Goal: Information Seeking & Learning: Learn about a topic

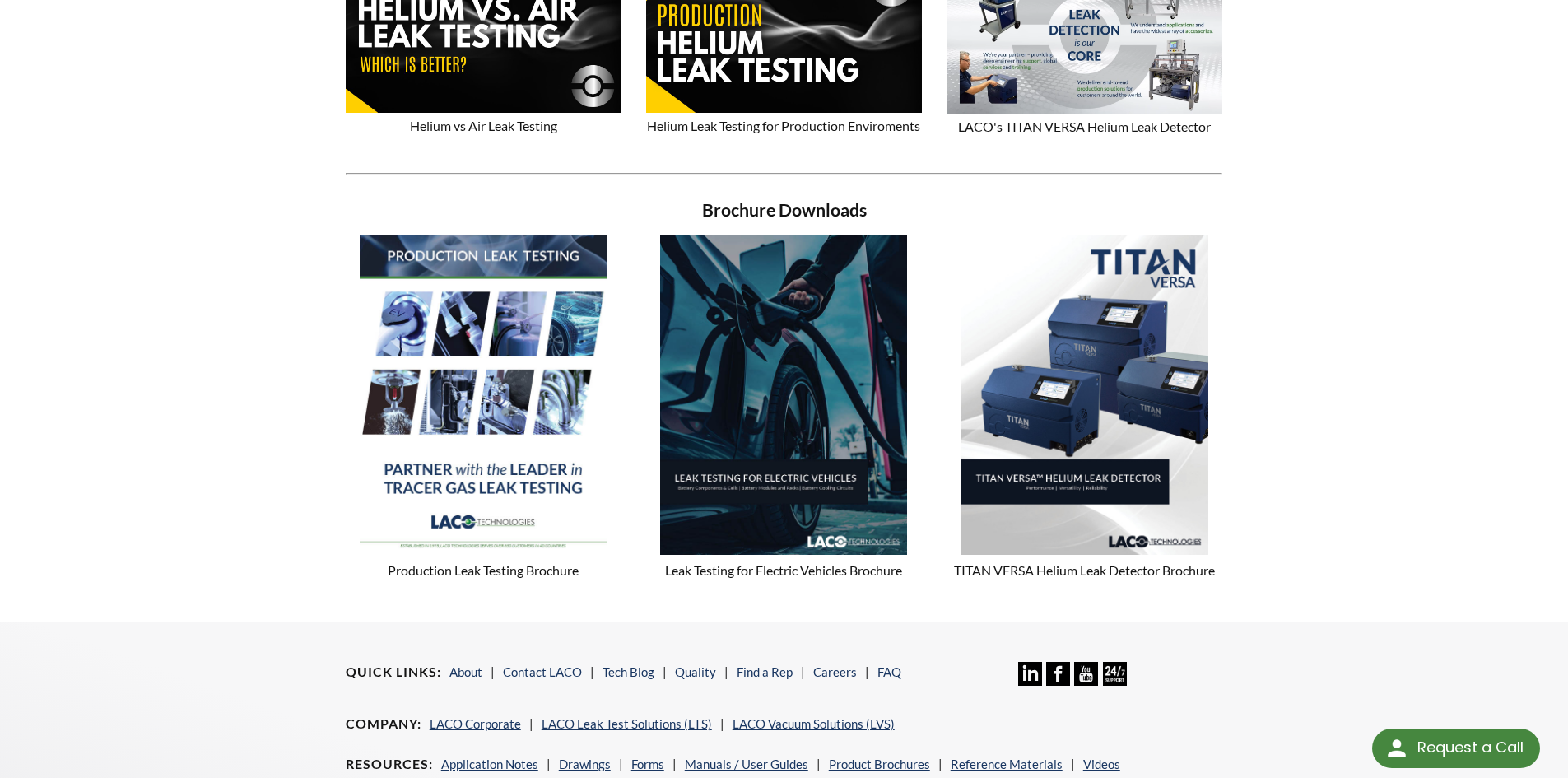
scroll to position [1469, 0]
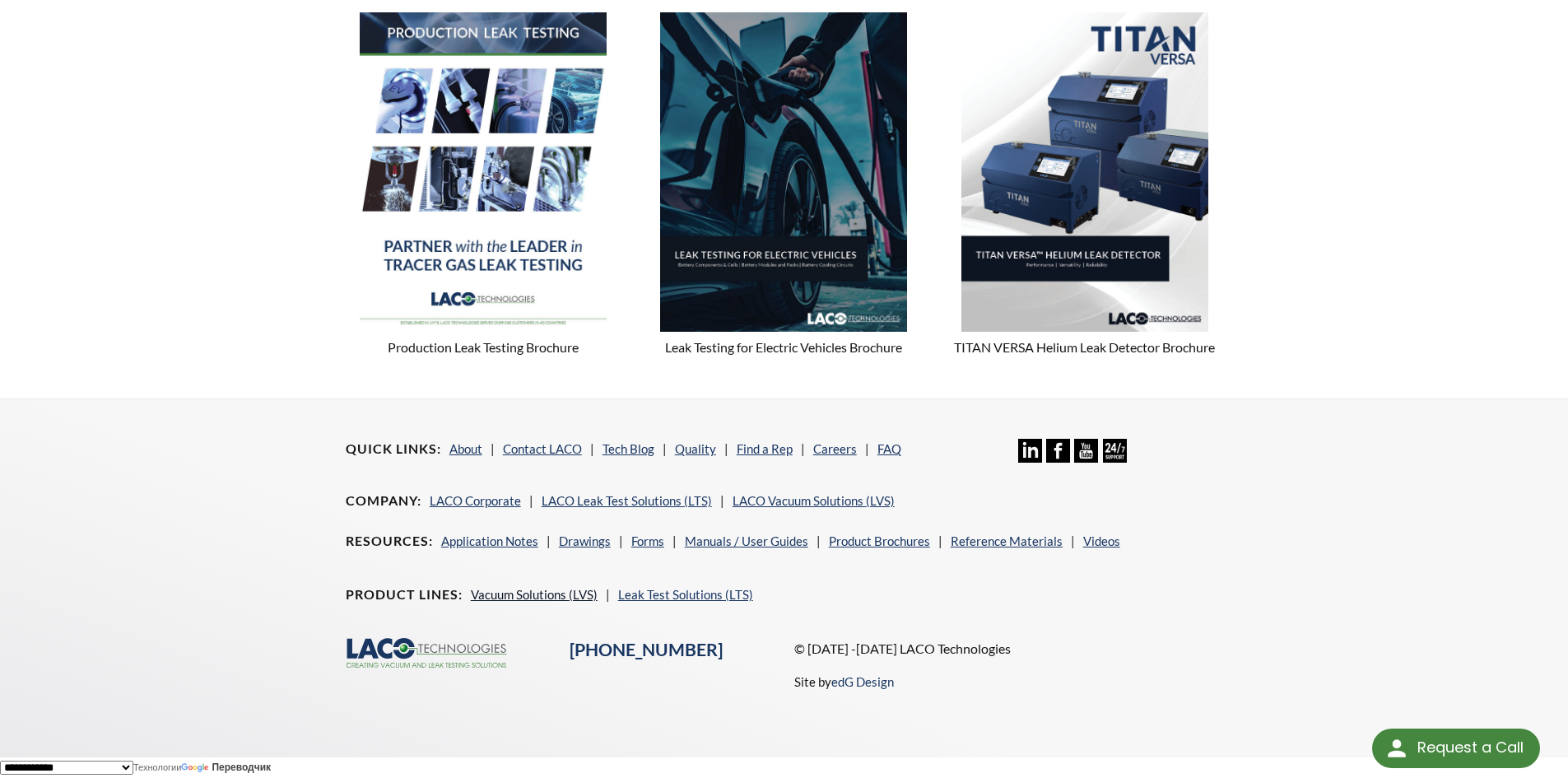
click at [488, 591] on link "Vacuum Solutions (LVS)" at bounding box center [533, 593] width 127 height 14
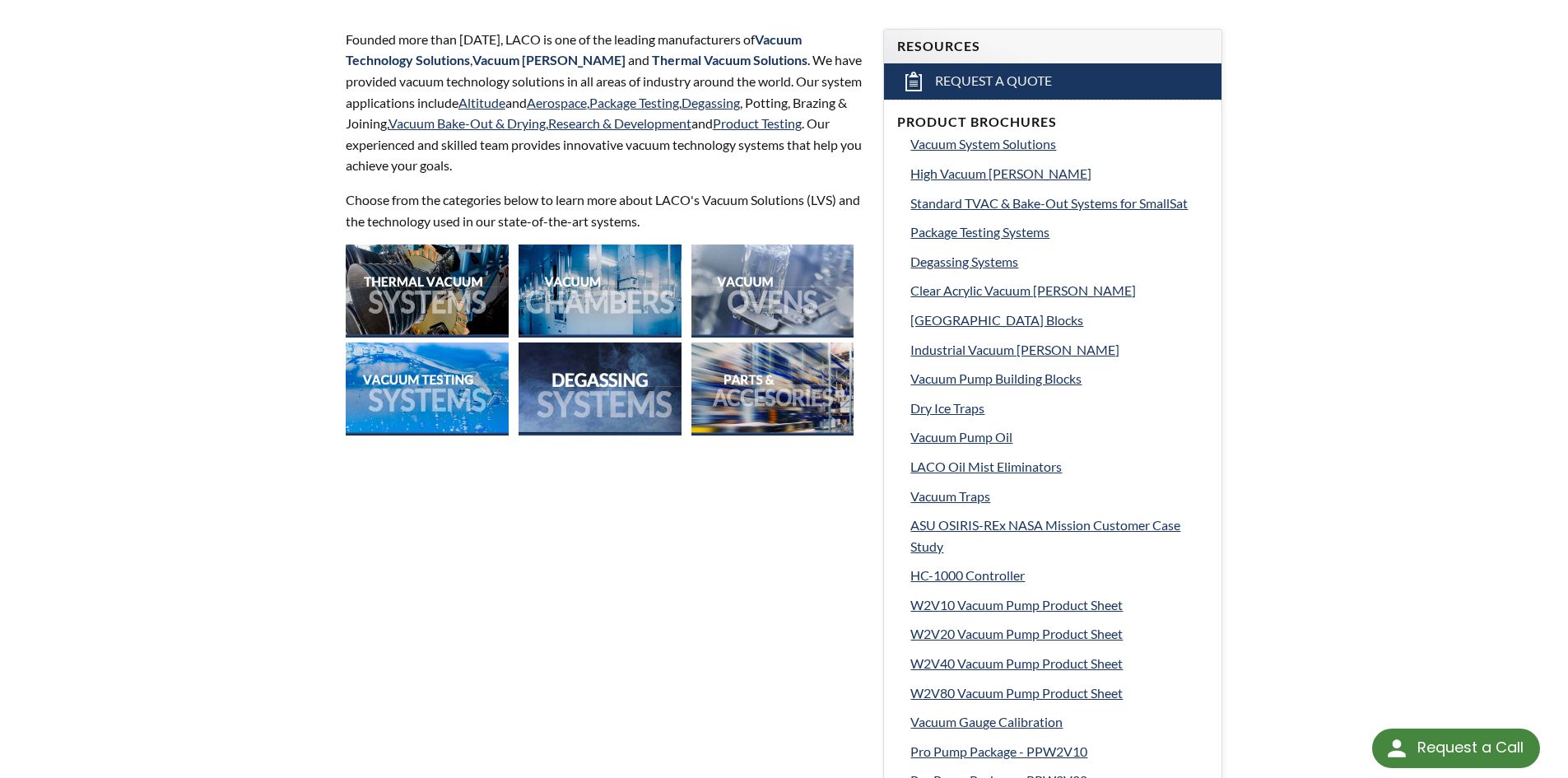
scroll to position [576, 0]
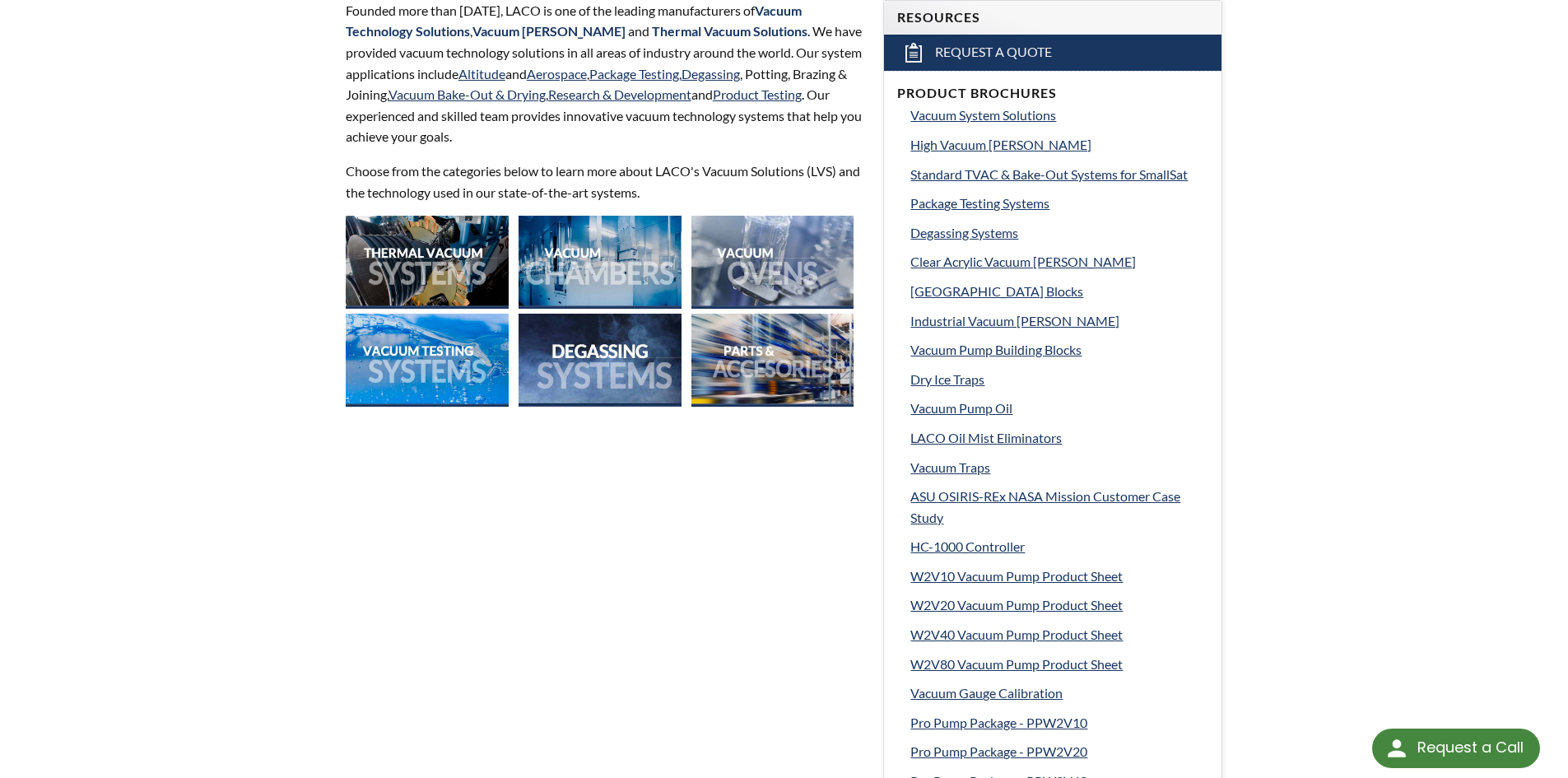
click at [741, 266] on img at bounding box center [773, 262] width 163 height 93
click at [409, 336] on img at bounding box center [427, 360] width 163 height 93
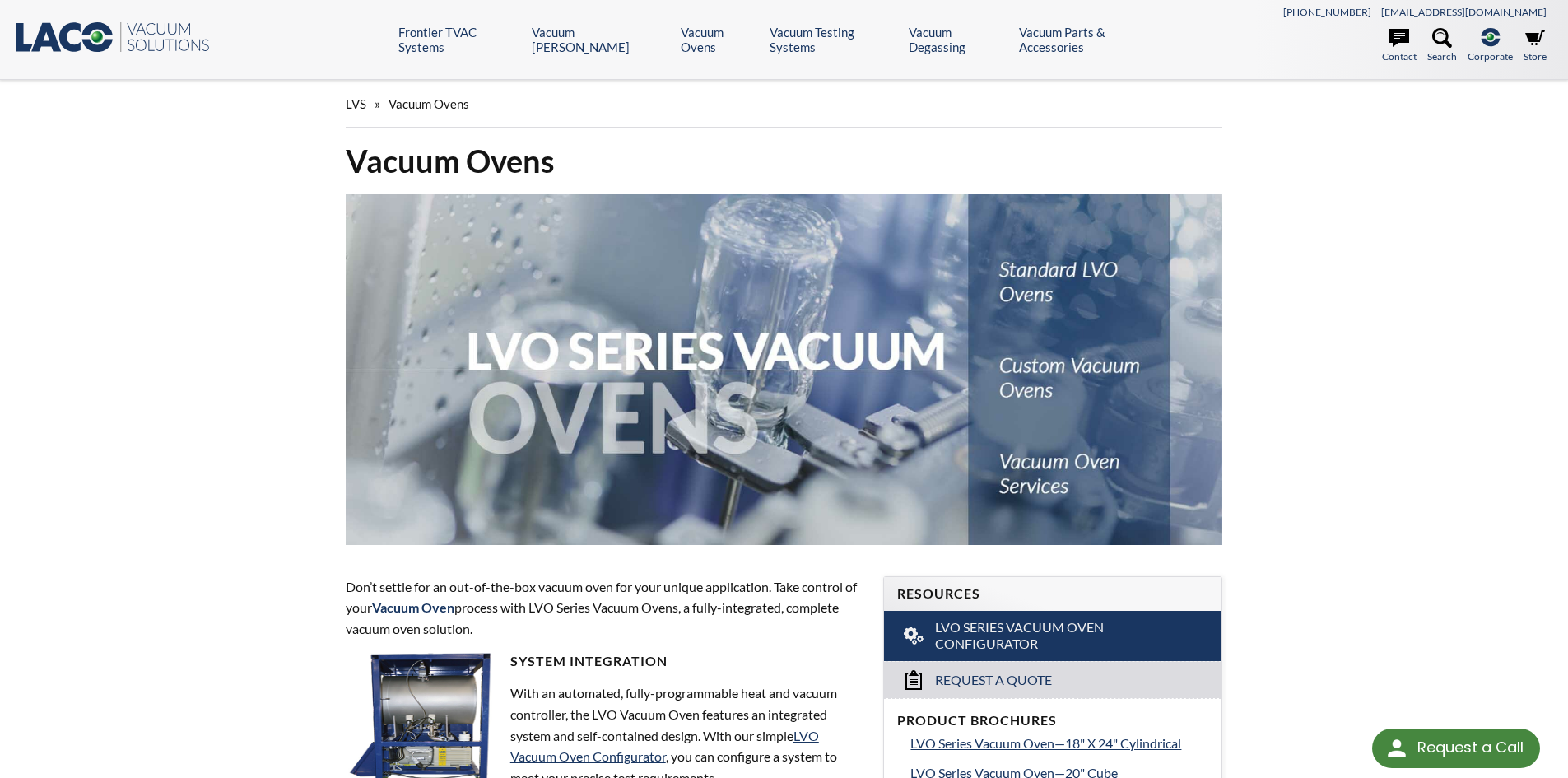
select select "Язык виджета Google Переводчика"
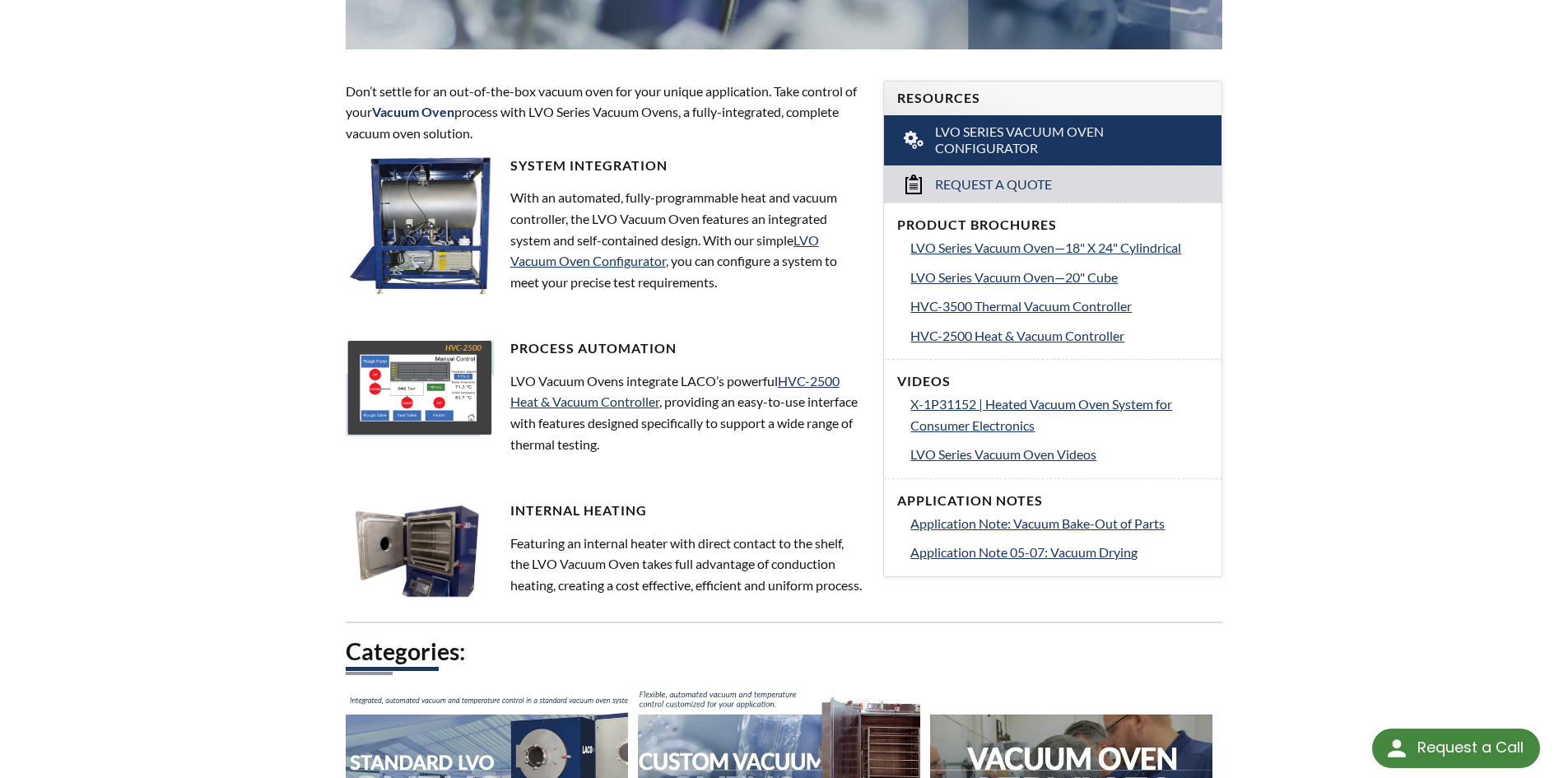
scroll to position [494, 0]
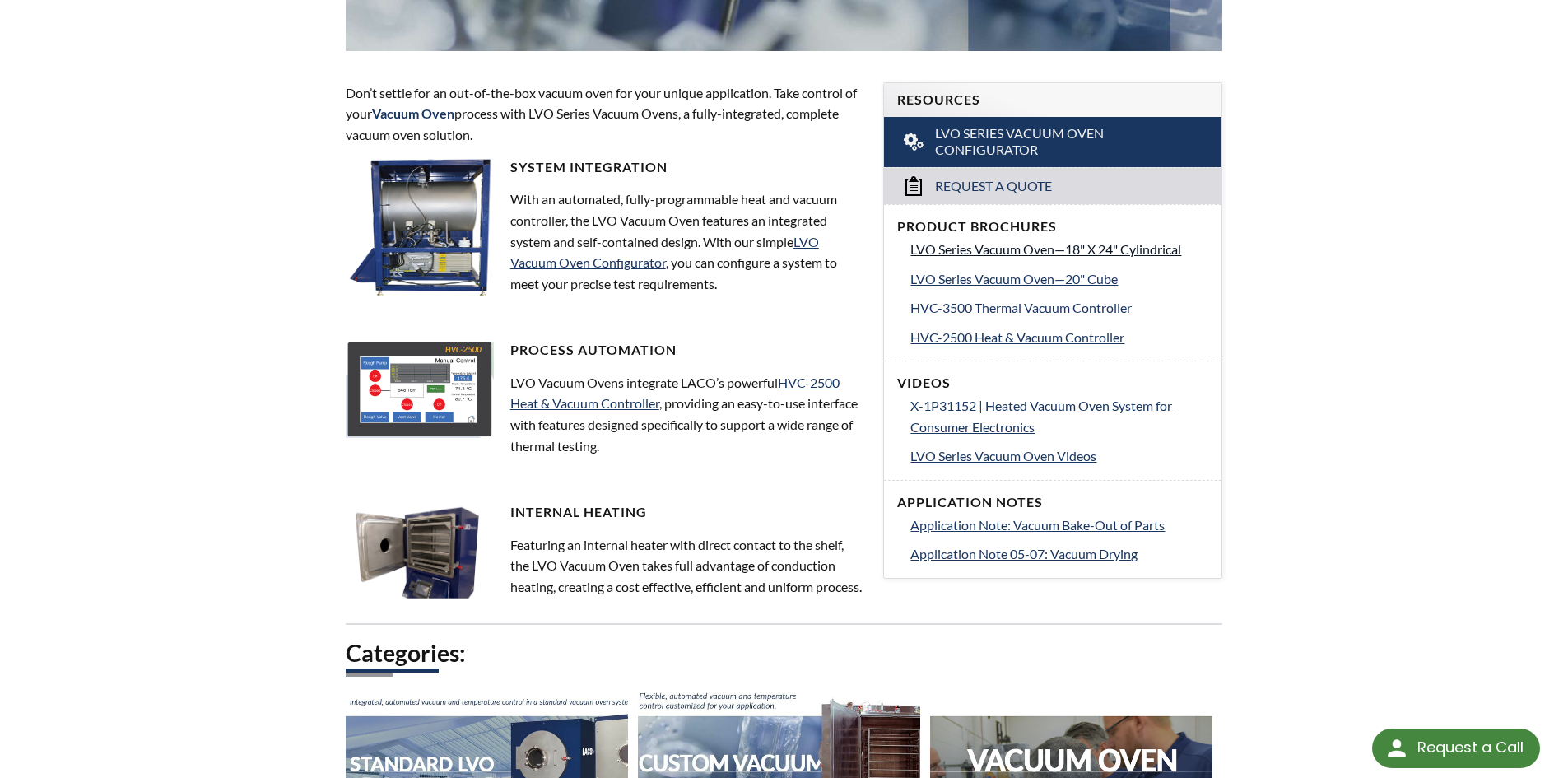
click at [1027, 250] on span "LVO Series Vacuum Oven—18" X 24" Cylindrical" at bounding box center [1045, 249] width 271 height 15
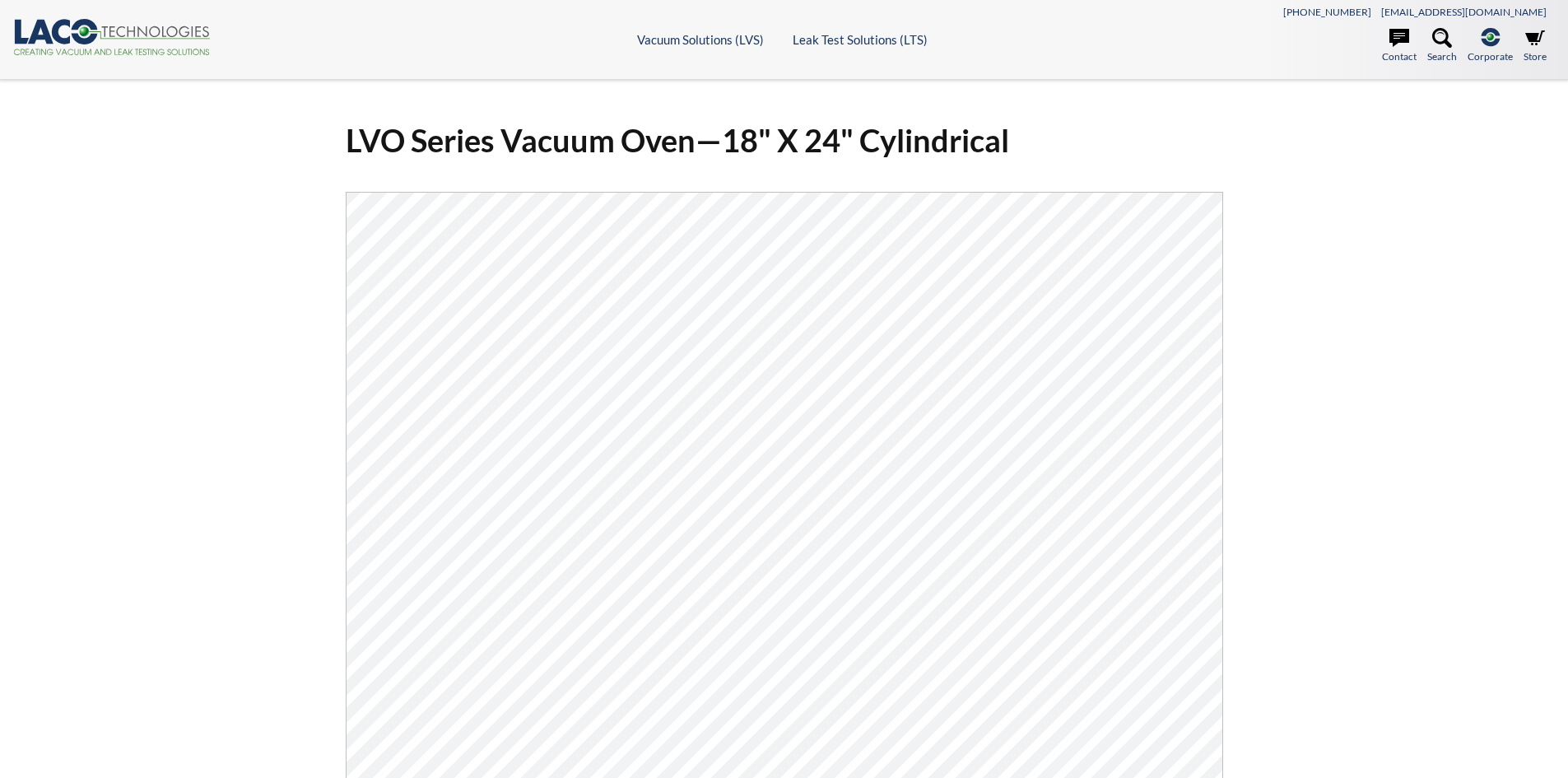
select select "Язык виджета Google Переводчика"
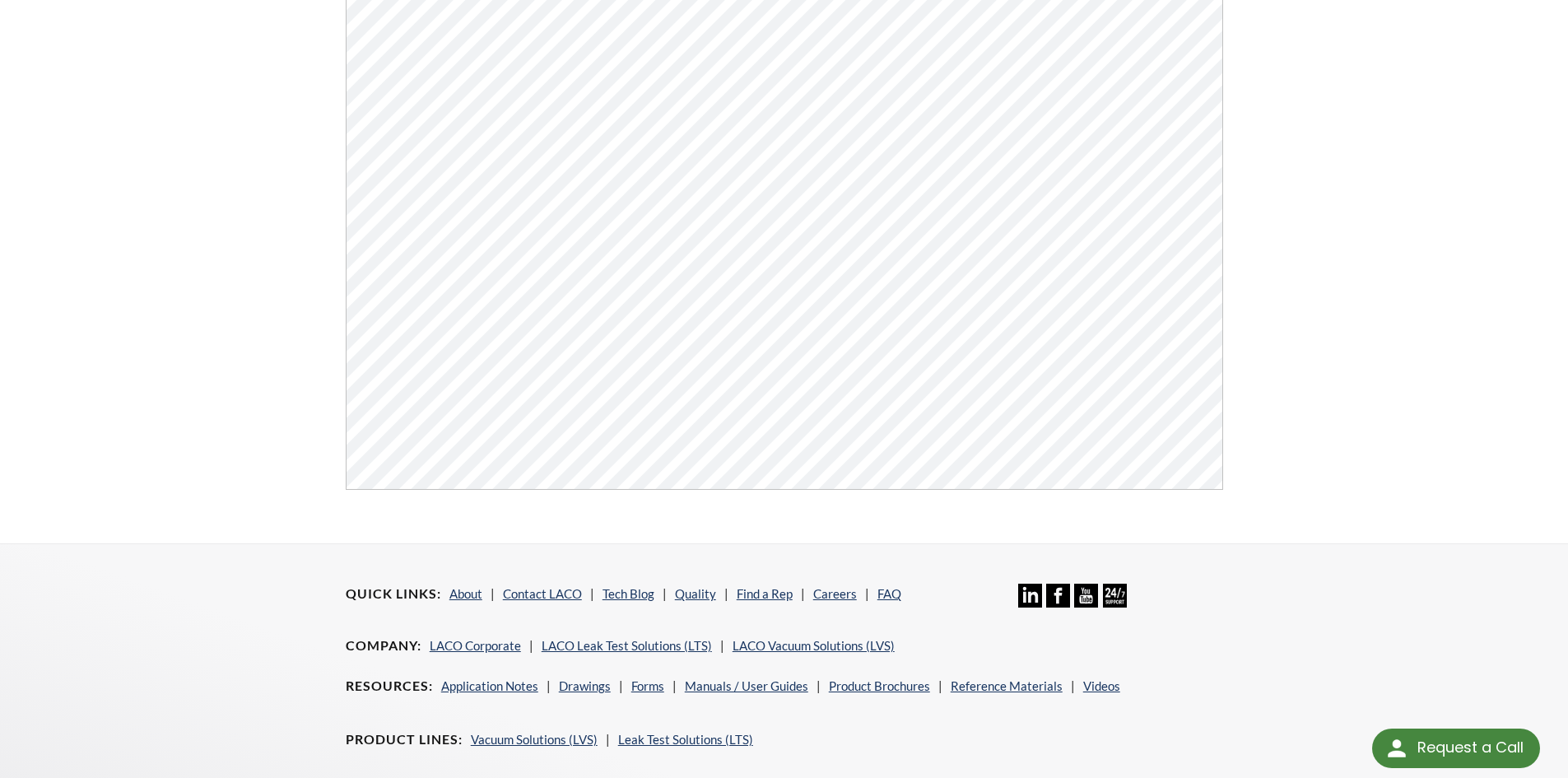
scroll to position [462, 0]
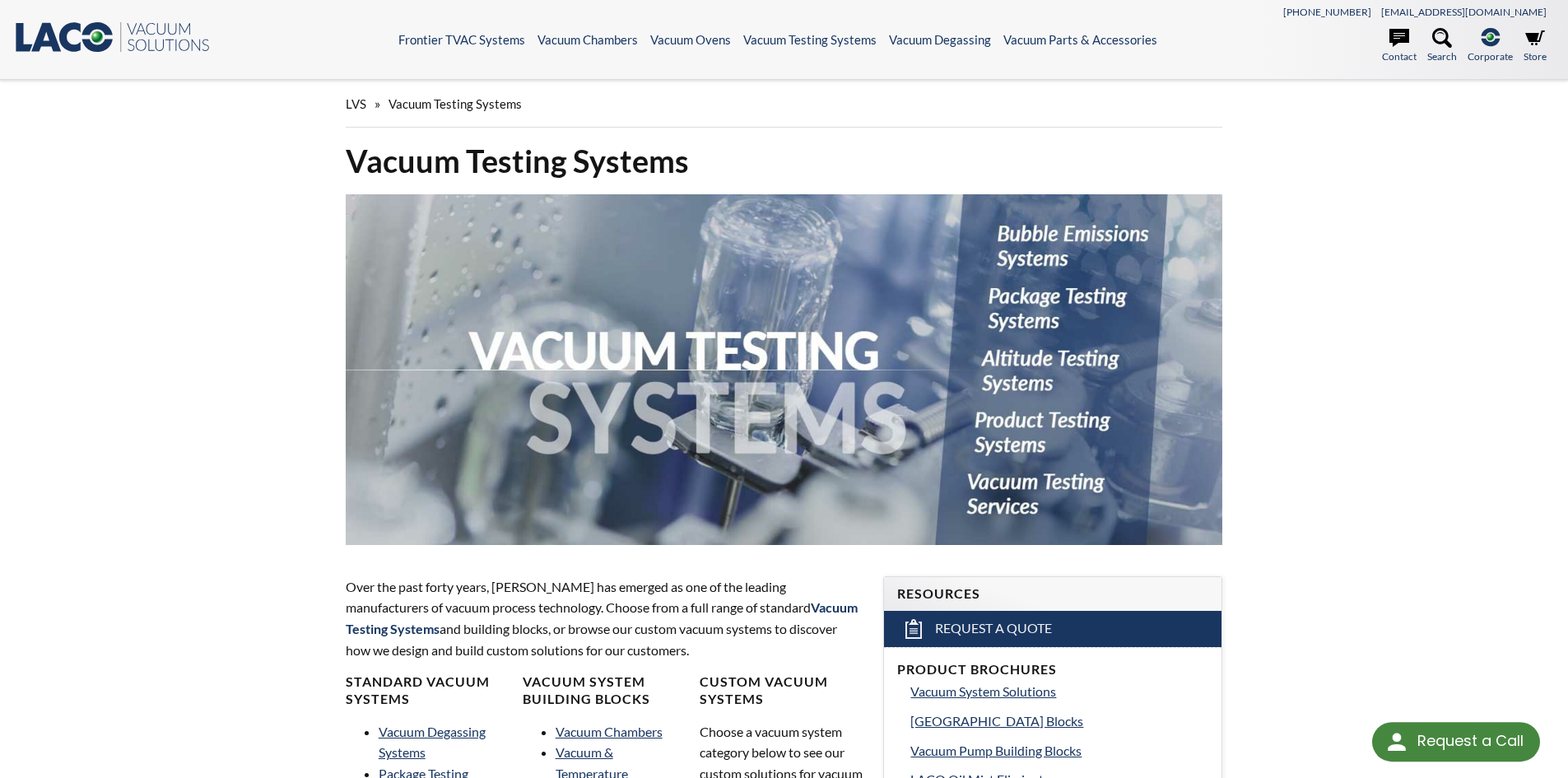
select select "Язык виджета Google Переводчика"
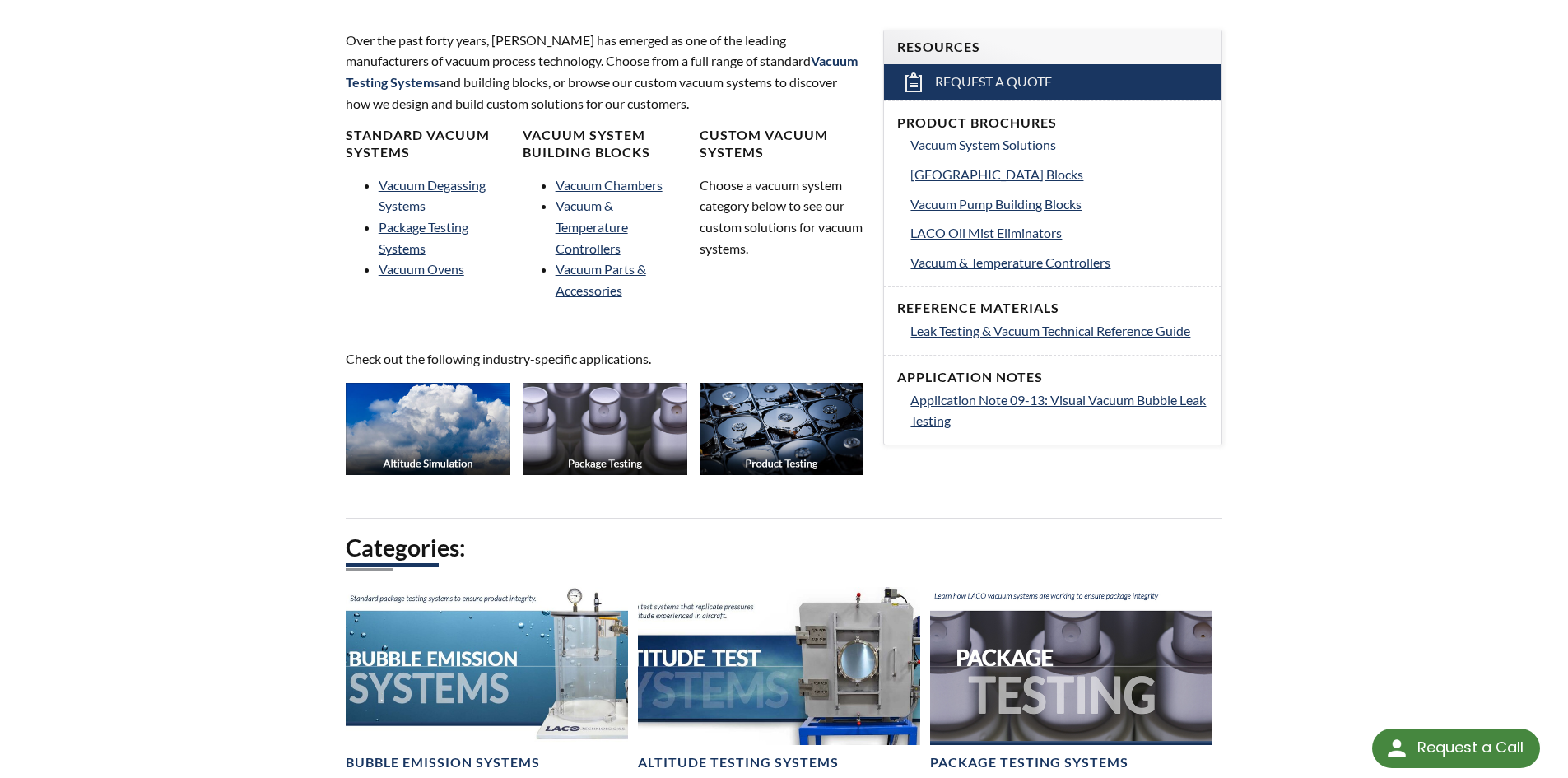
scroll to position [576, 0]
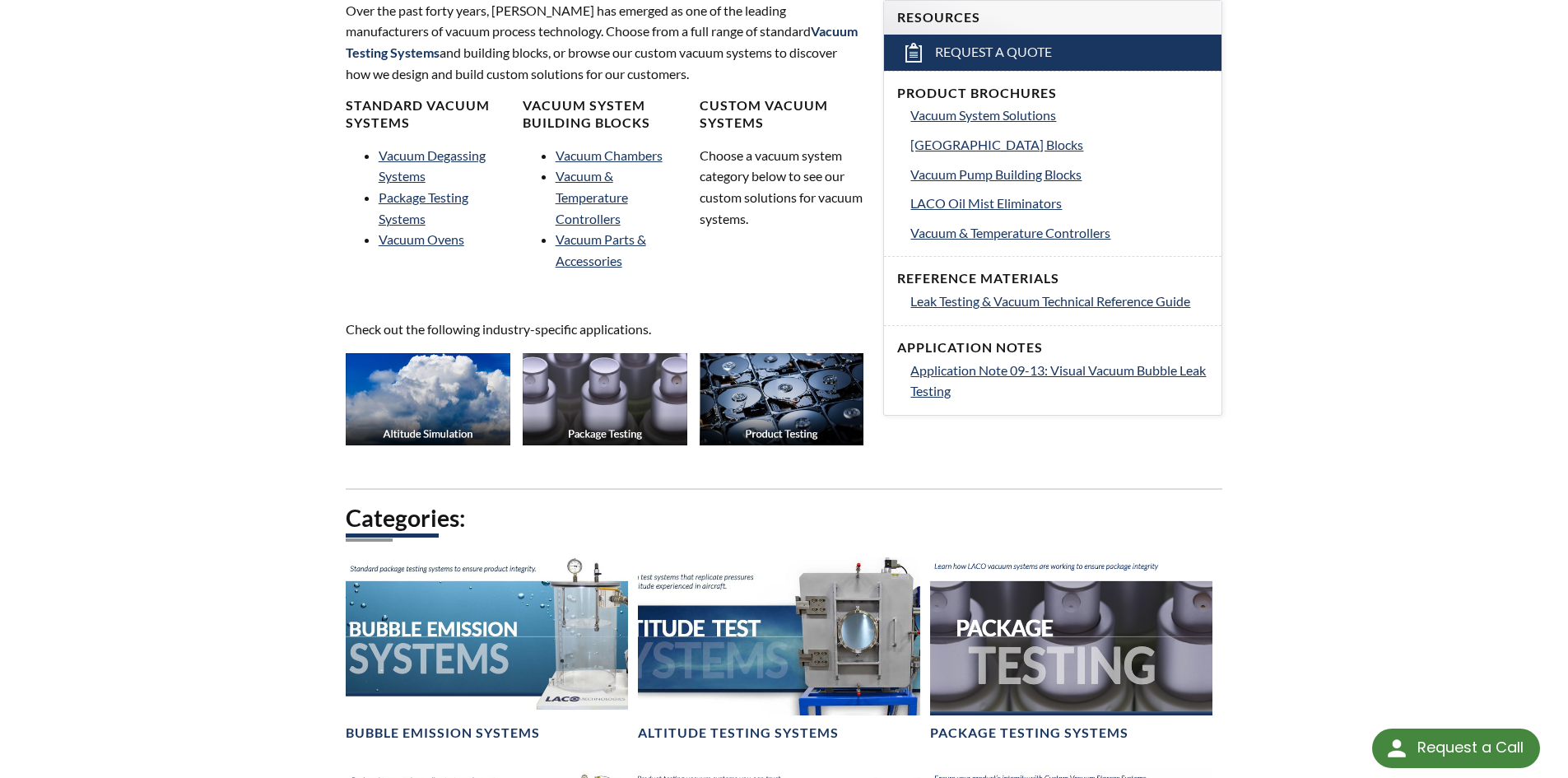
click at [435, 387] on img at bounding box center [428, 398] width 164 height 92
click at [608, 407] on img at bounding box center [605, 398] width 164 height 92
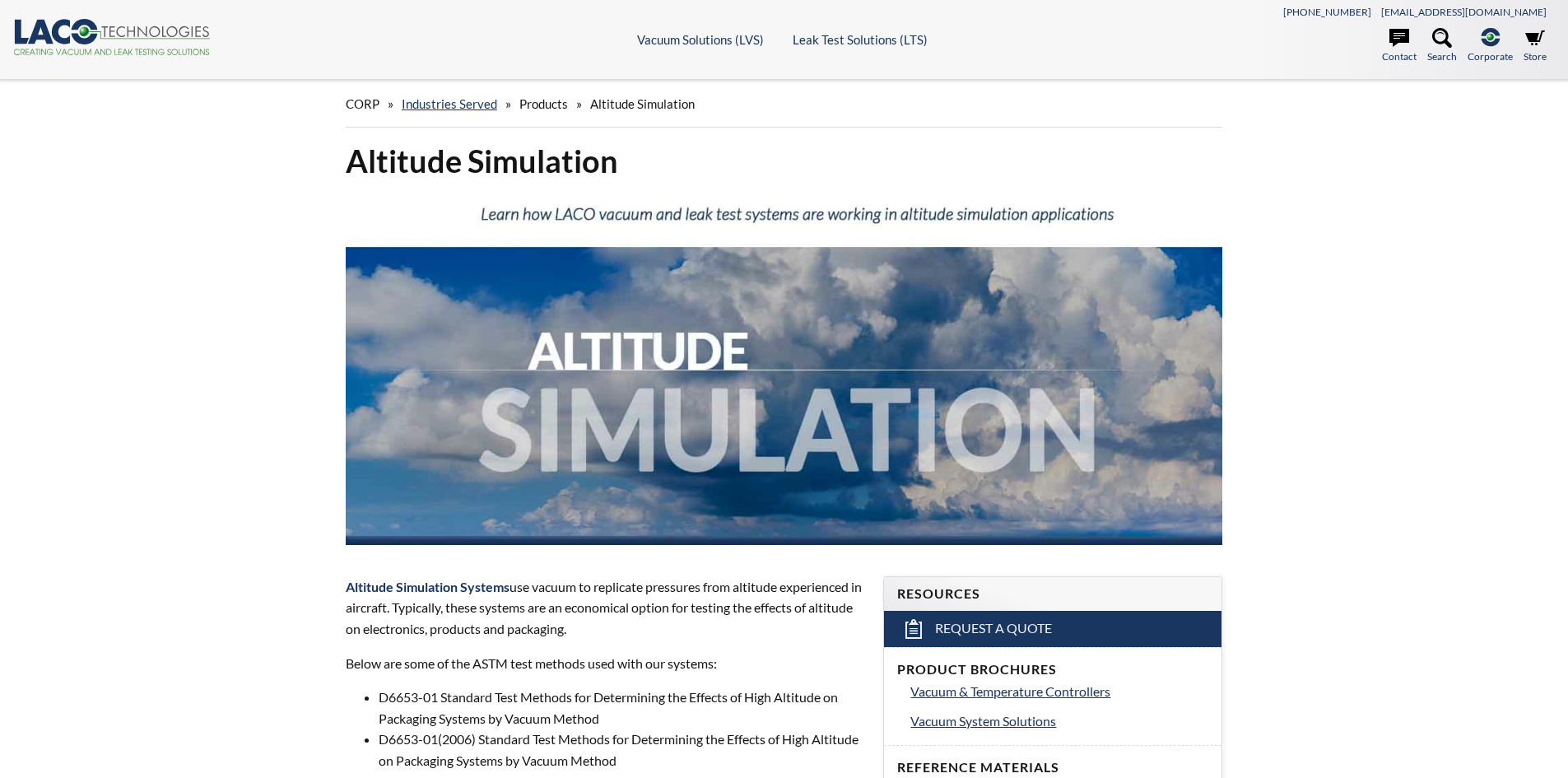
select select "Язык виджета Google Переводчика"
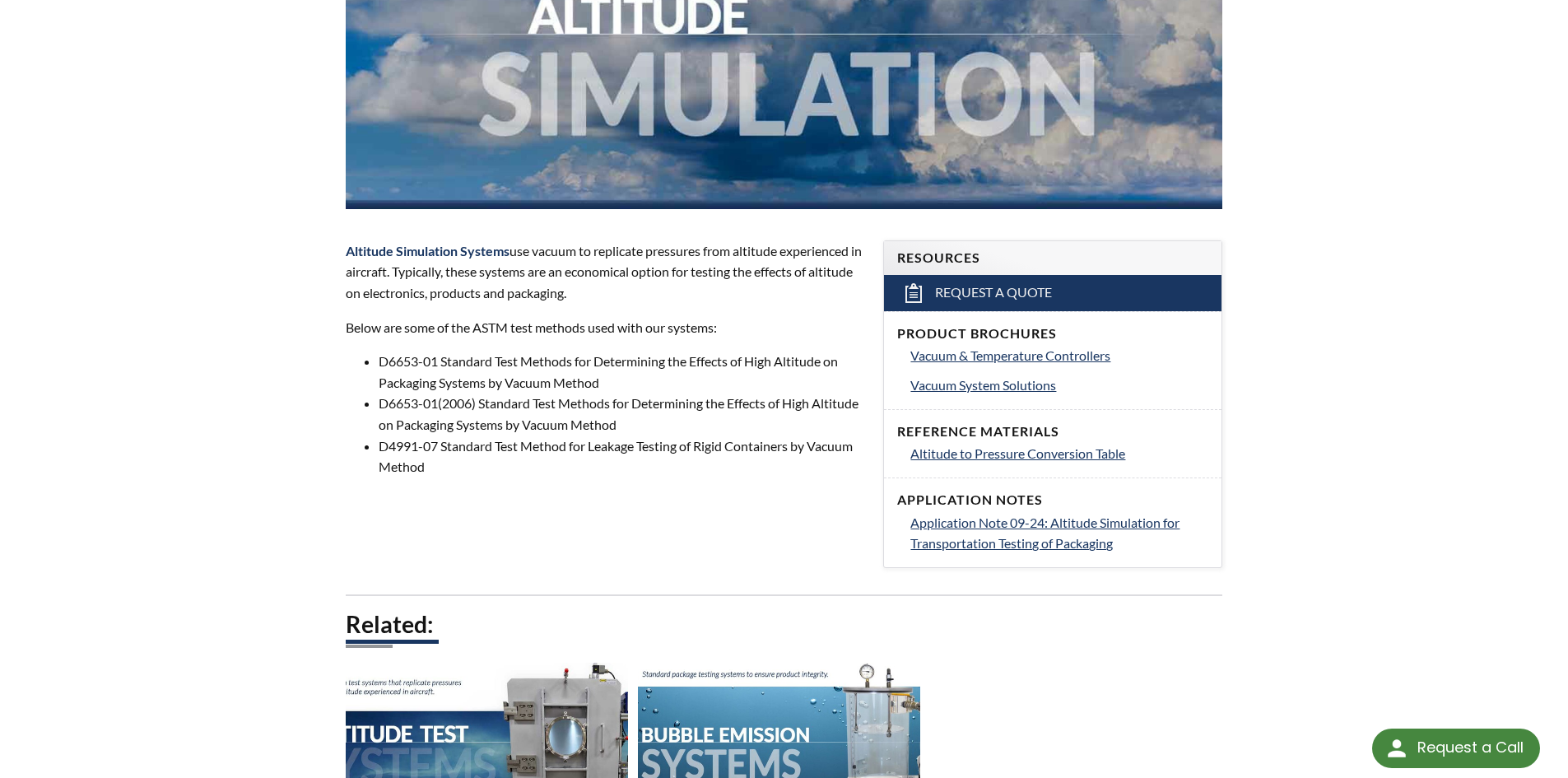
scroll to position [330, 0]
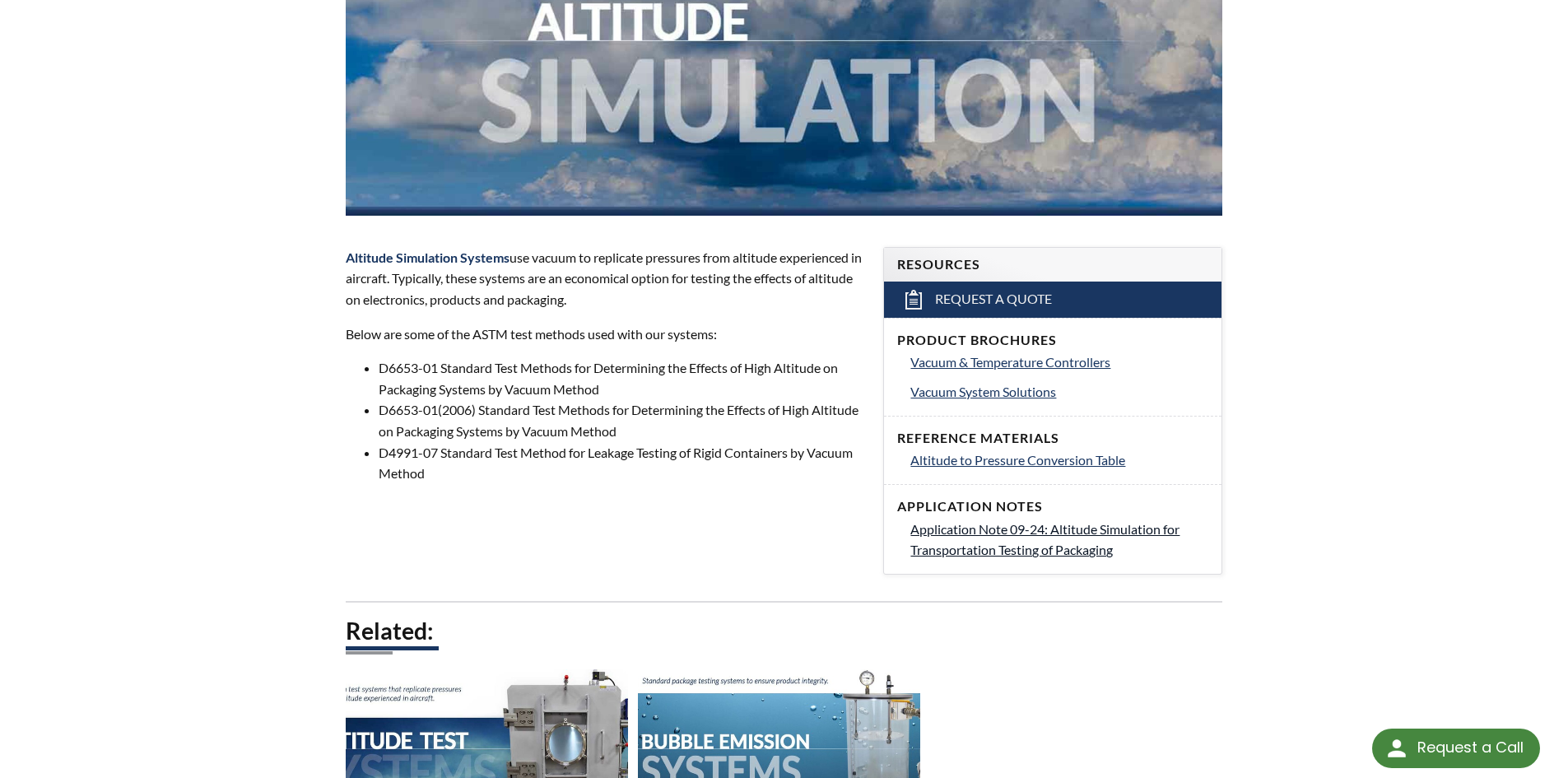
click at [997, 526] on span "Application Note 09-24: Altitude Simulation for Transportation Testing of Packa…" at bounding box center [1044, 539] width 270 height 37
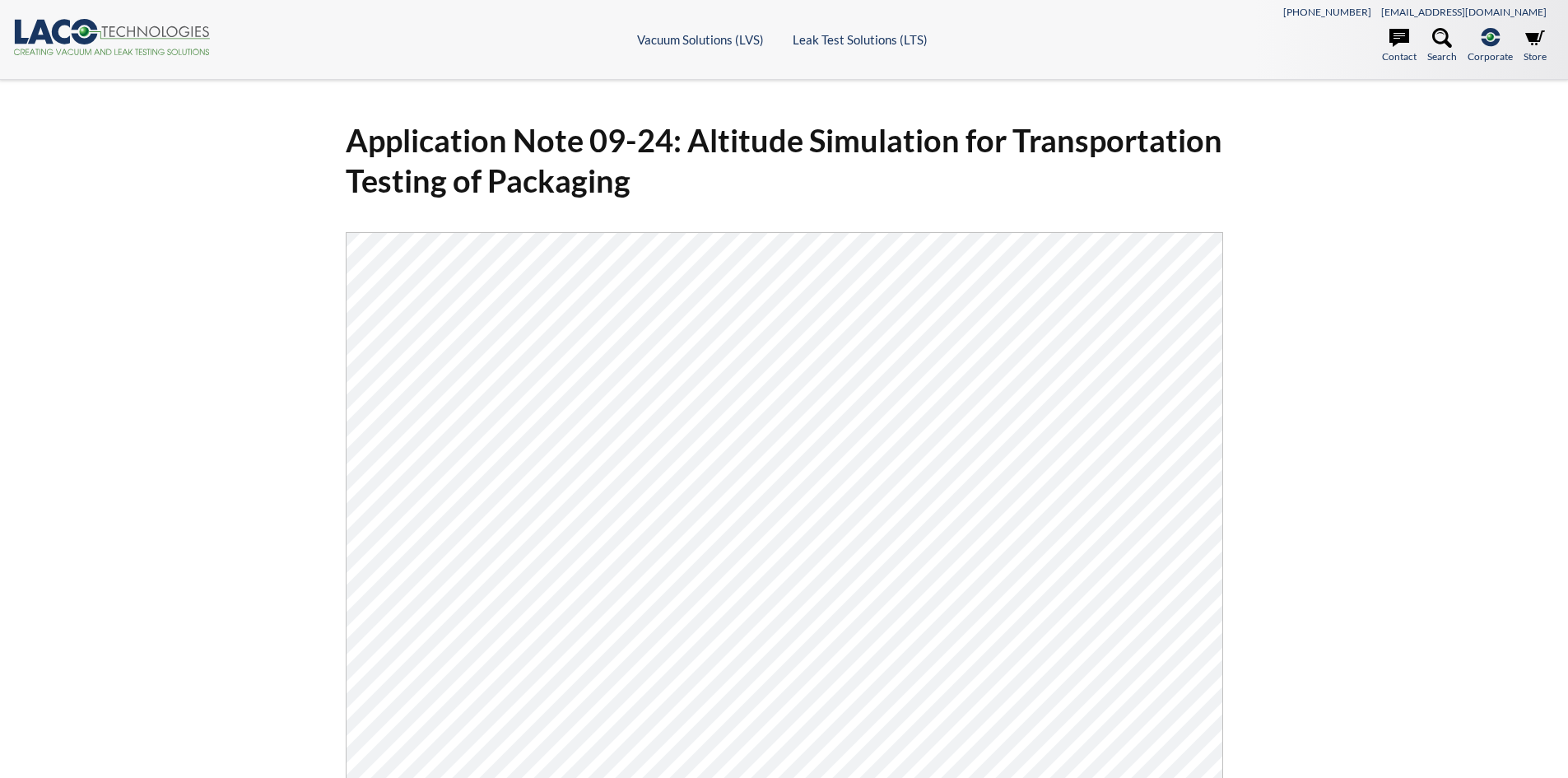
select select "Язык виджета Google Переводчика"
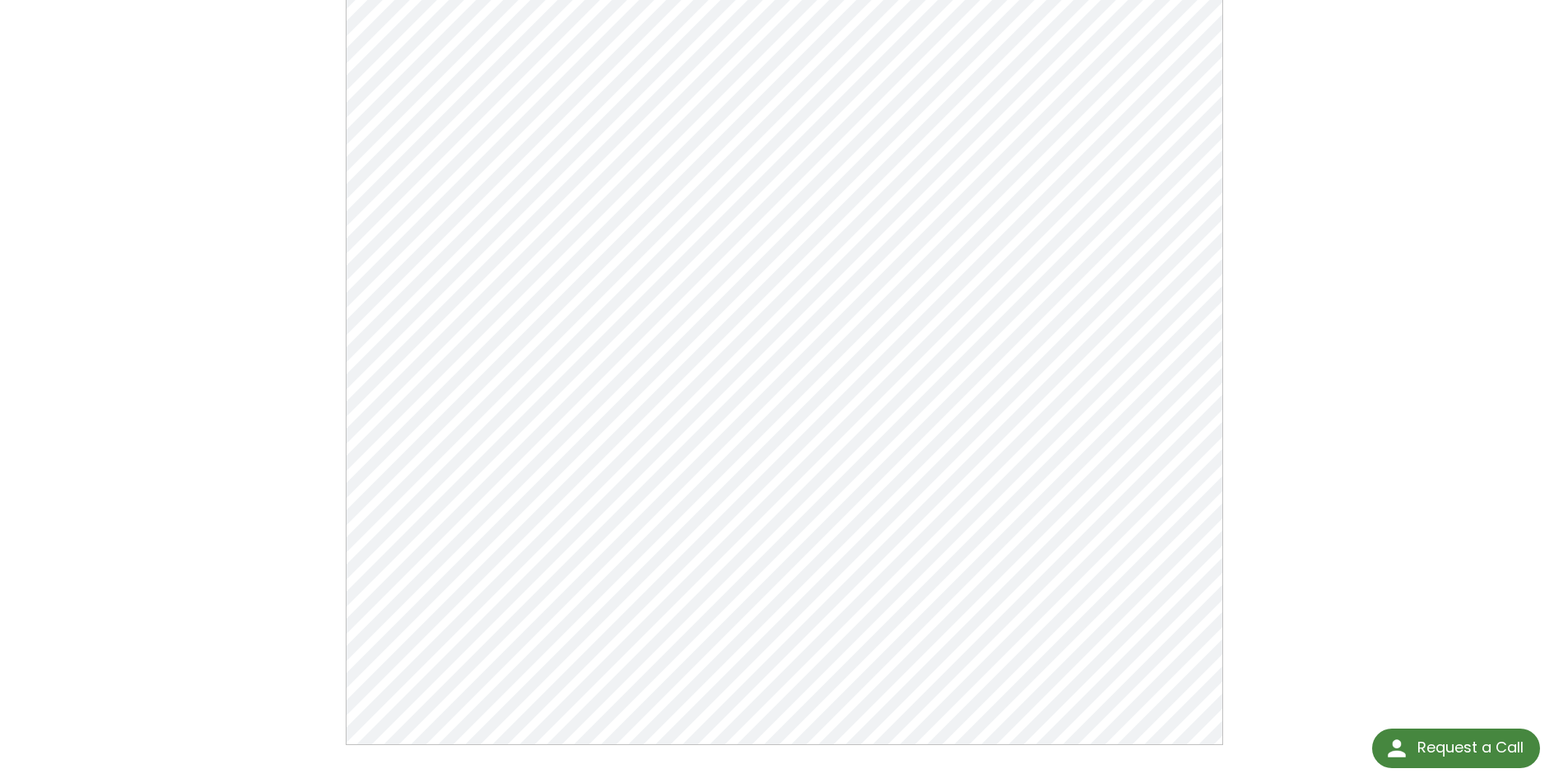
scroll to position [247, 0]
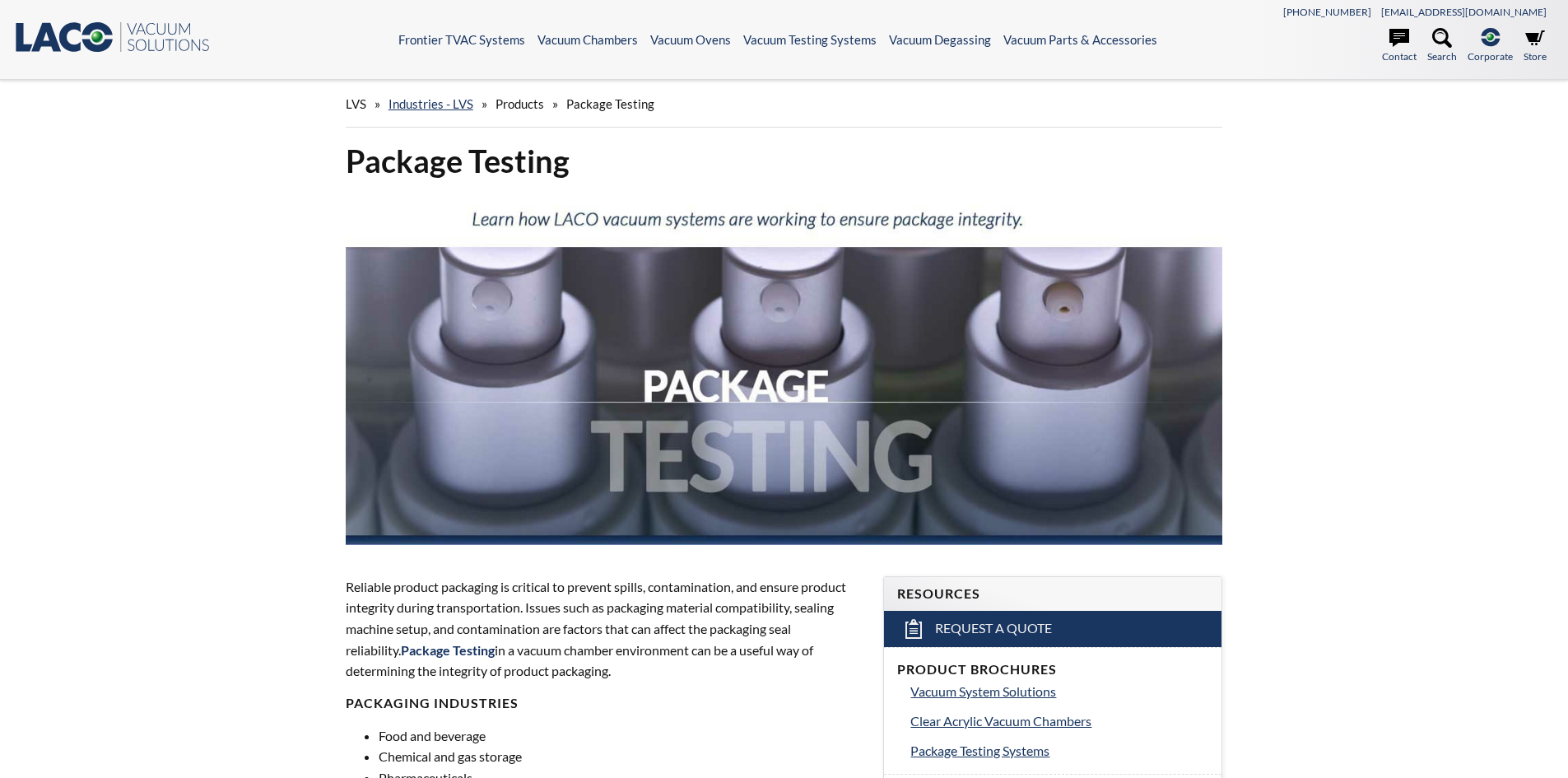
select select "Язык виджета Google Переводчика"
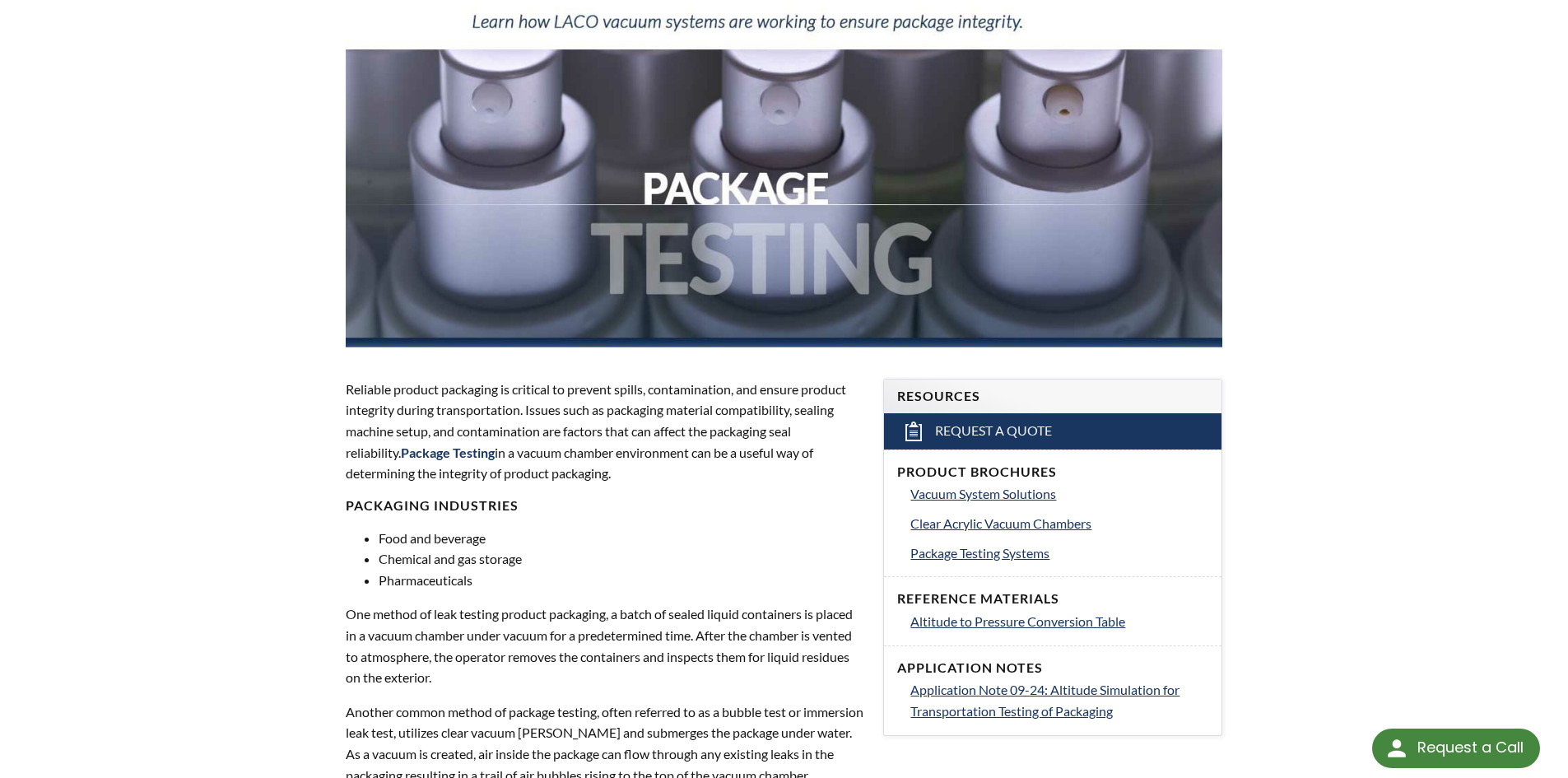
scroll to position [247, 0]
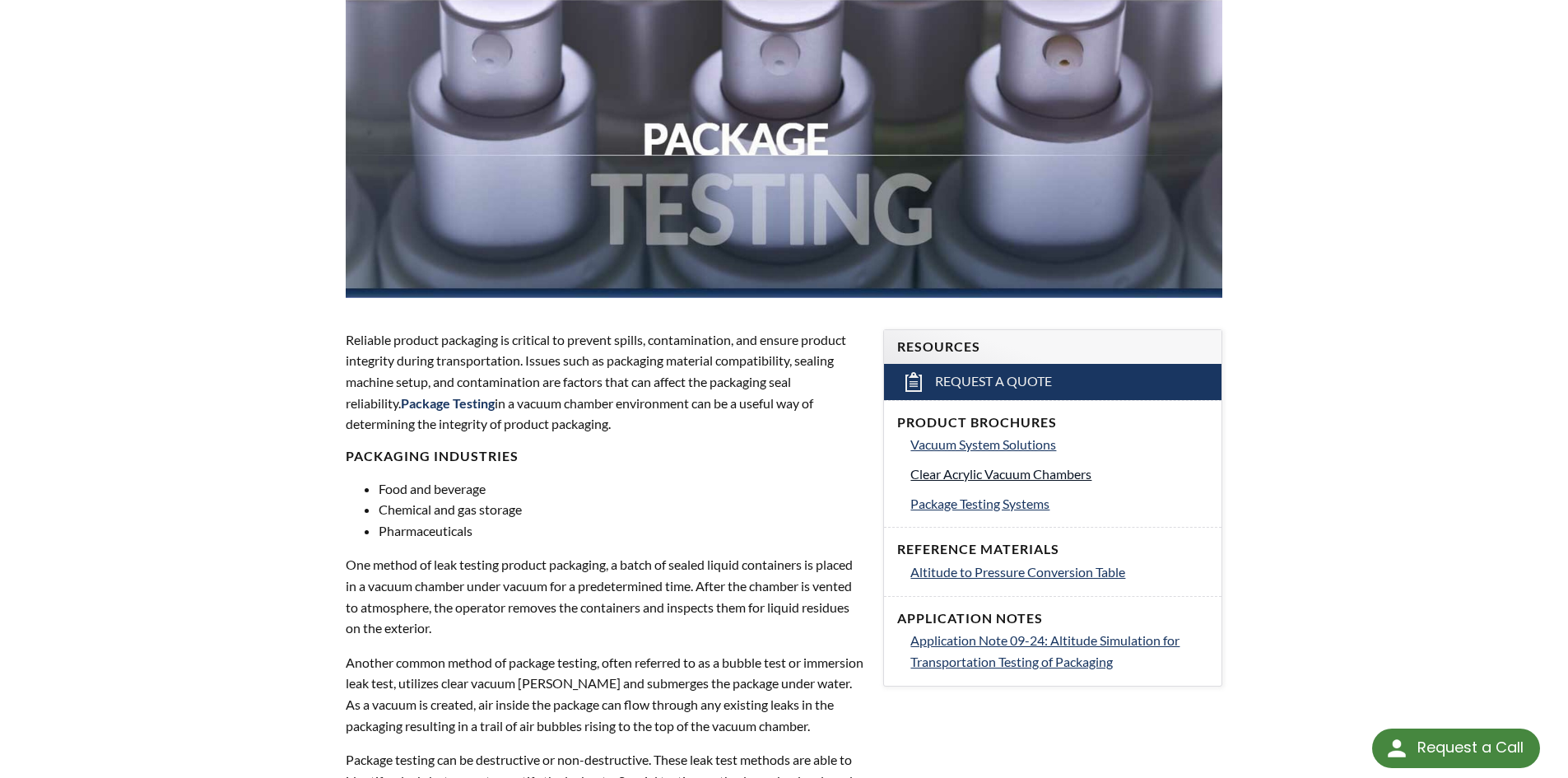
click at [975, 475] on span "Clear Acrylic Vacuum Chambers" at bounding box center [1000, 474] width 181 height 15
click at [988, 504] on span "Package Testing Systems" at bounding box center [980, 504] width 139 height 15
click at [988, 505] on span "Package Testing Systems" at bounding box center [980, 504] width 139 height 15
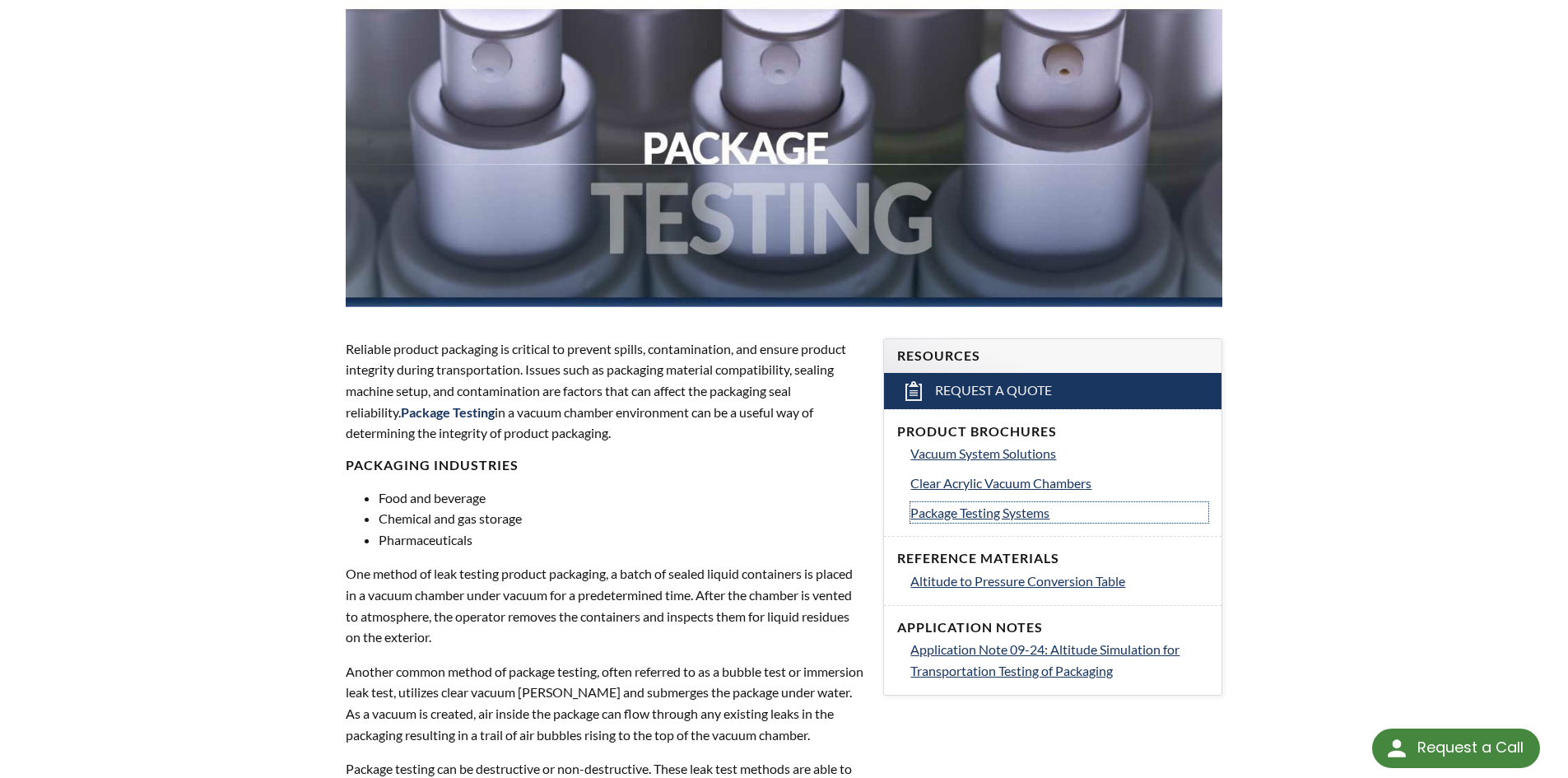
scroll to position [330, 0]
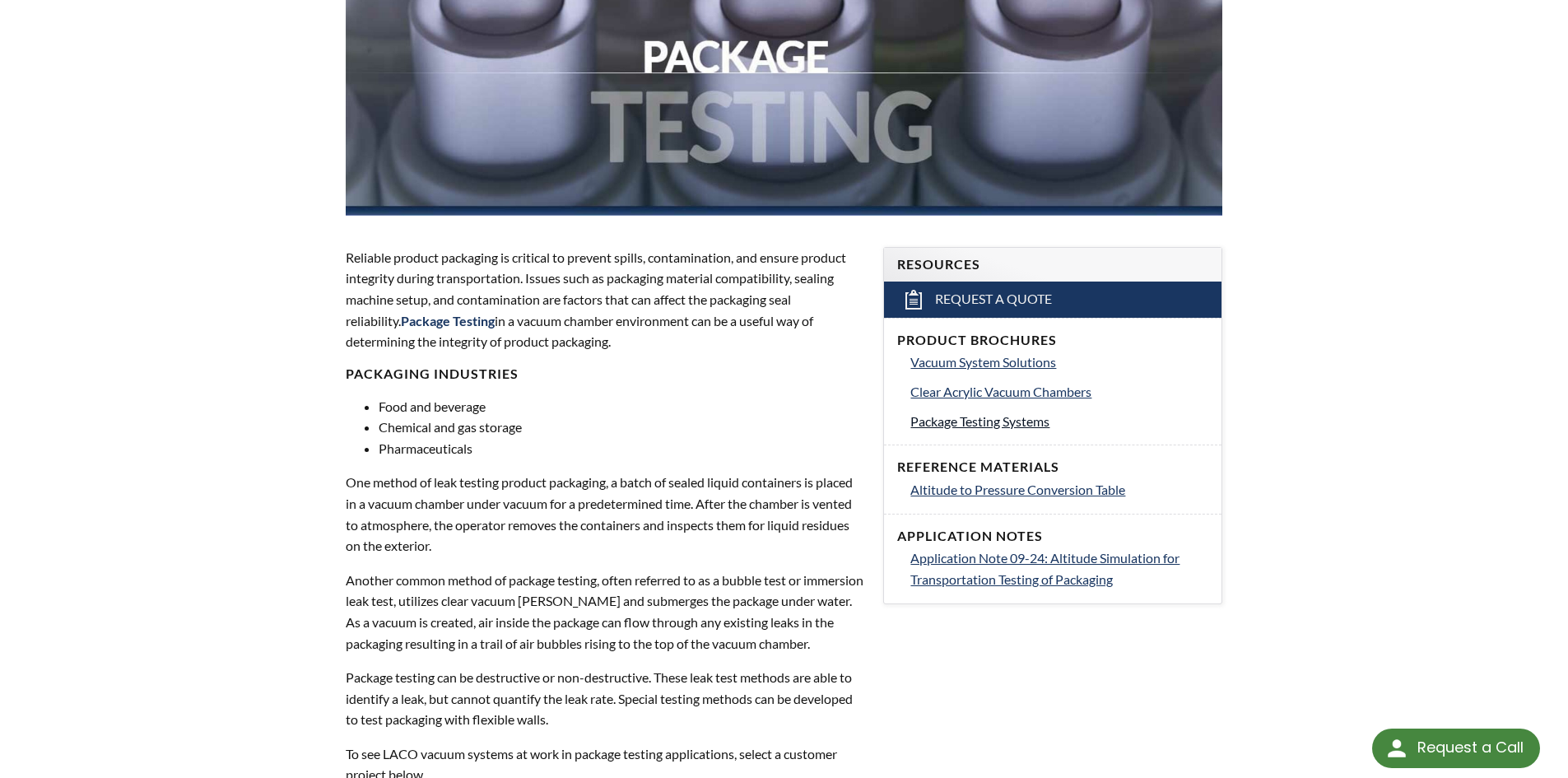
click at [978, 423] on span "Package Testing Systems" at bounding box center [980, 421] width 139 height 15
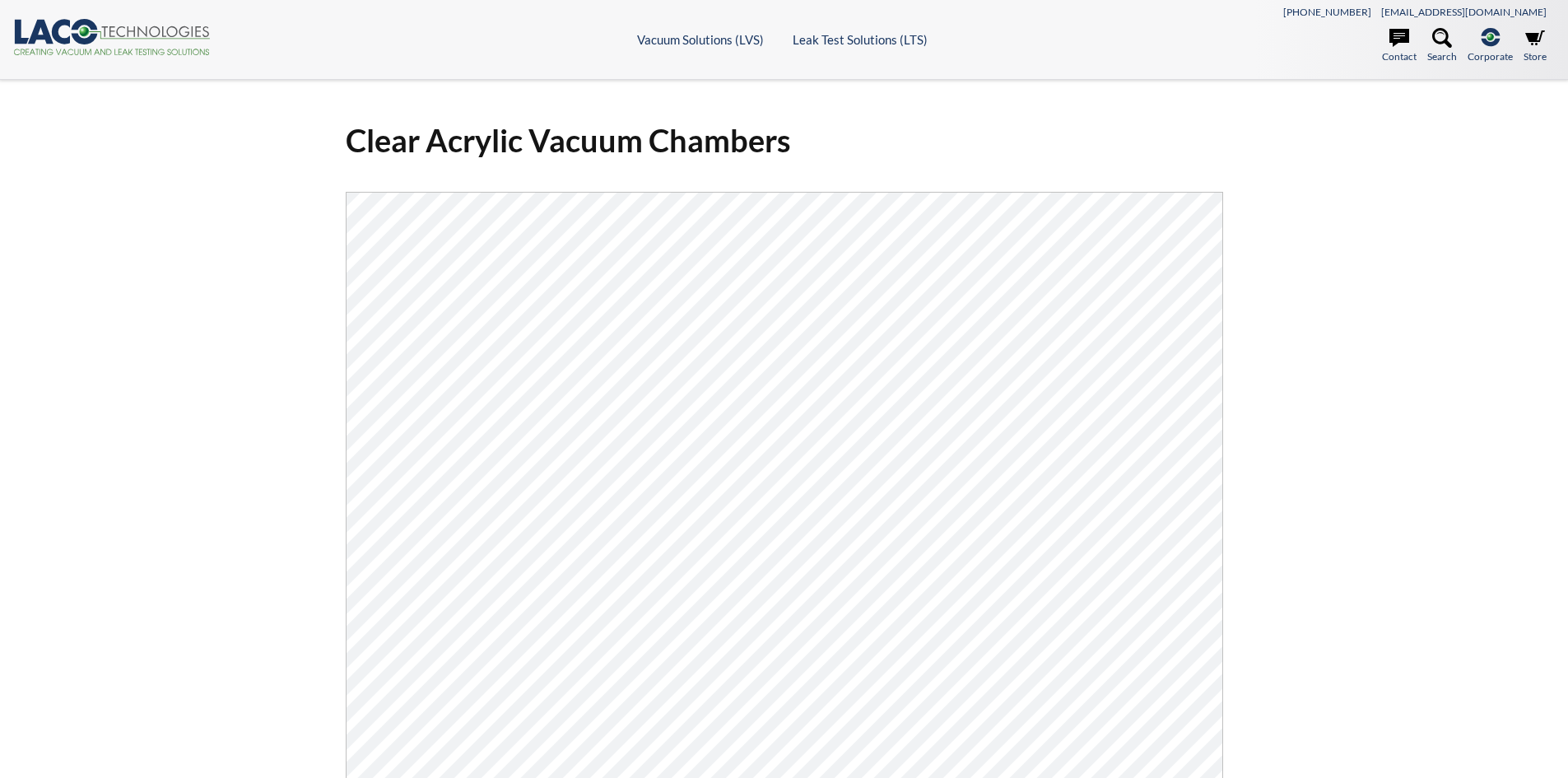
select select "Язык виджета Google Переводчика"
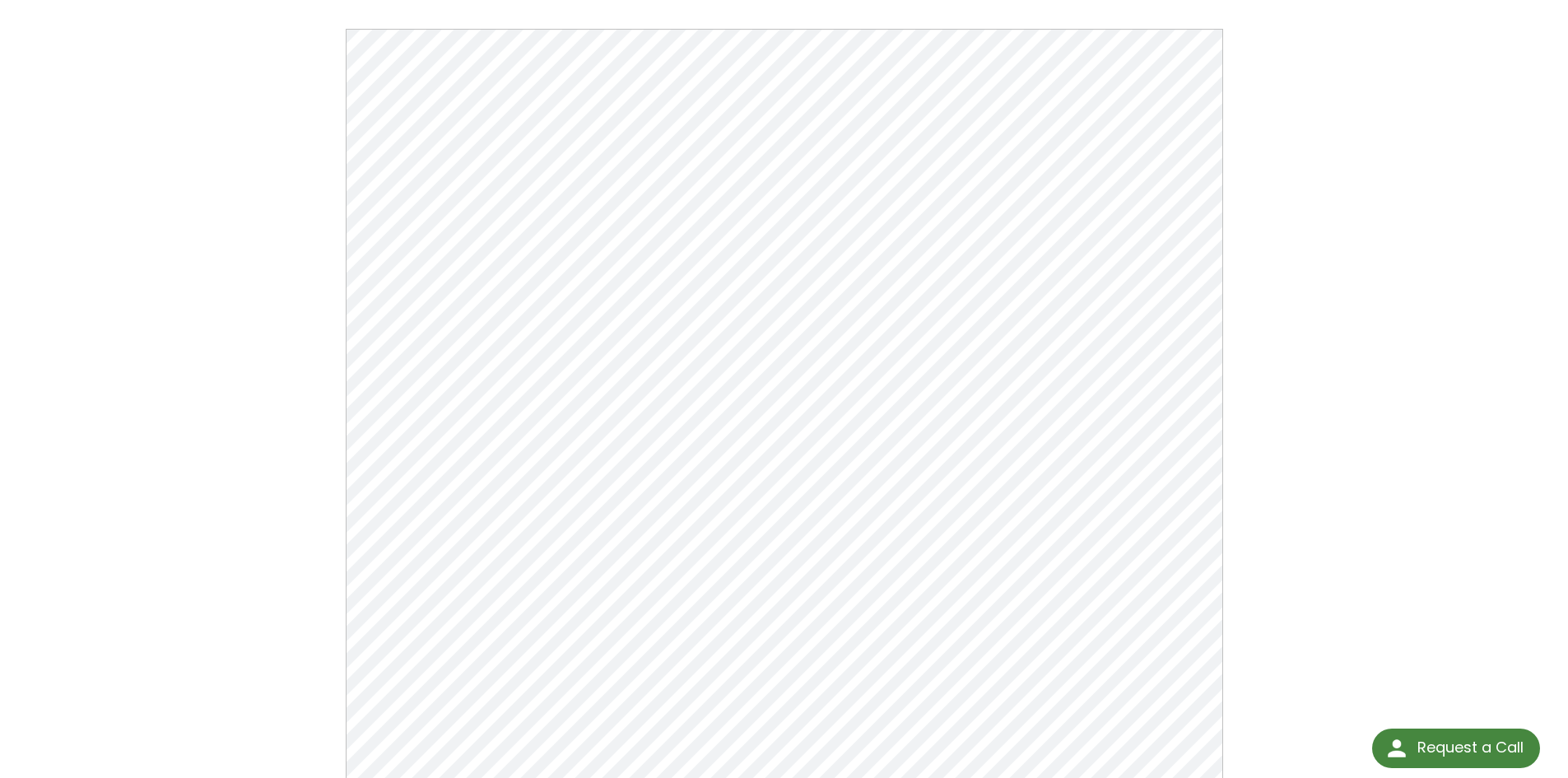
scroll to position [164, 0]
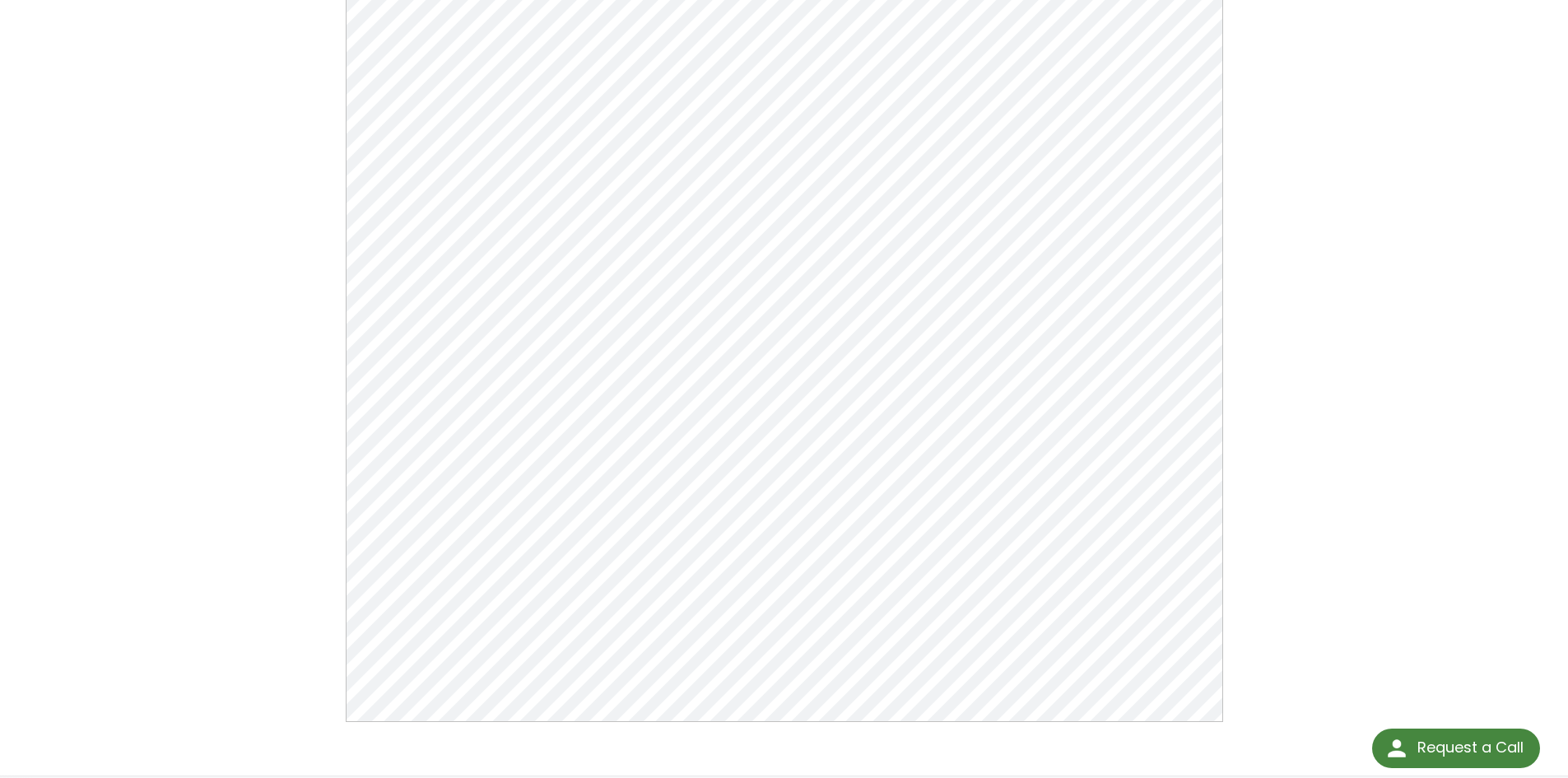
scroll to position [247, 0]
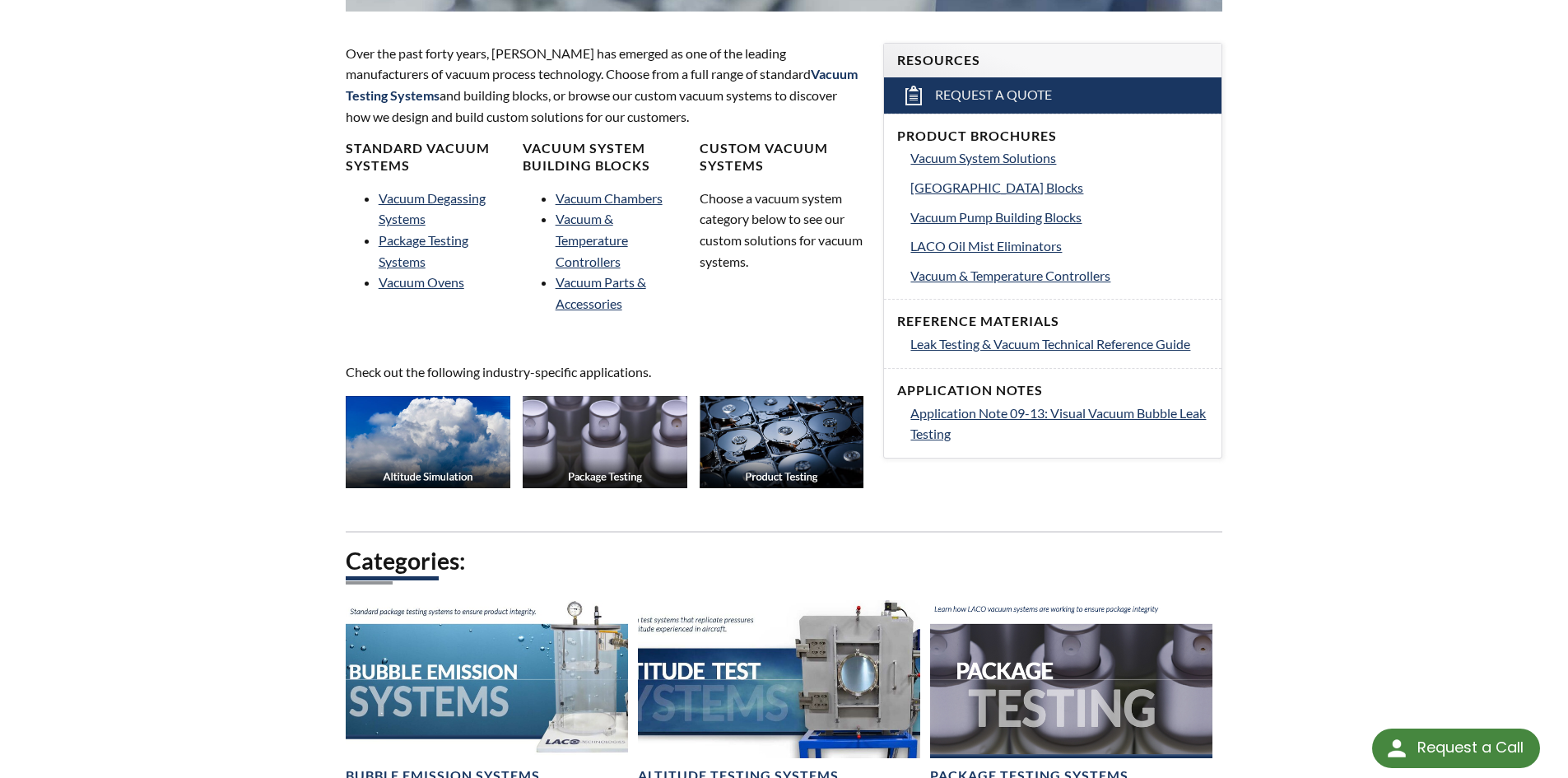
scroll to position [577, 0]
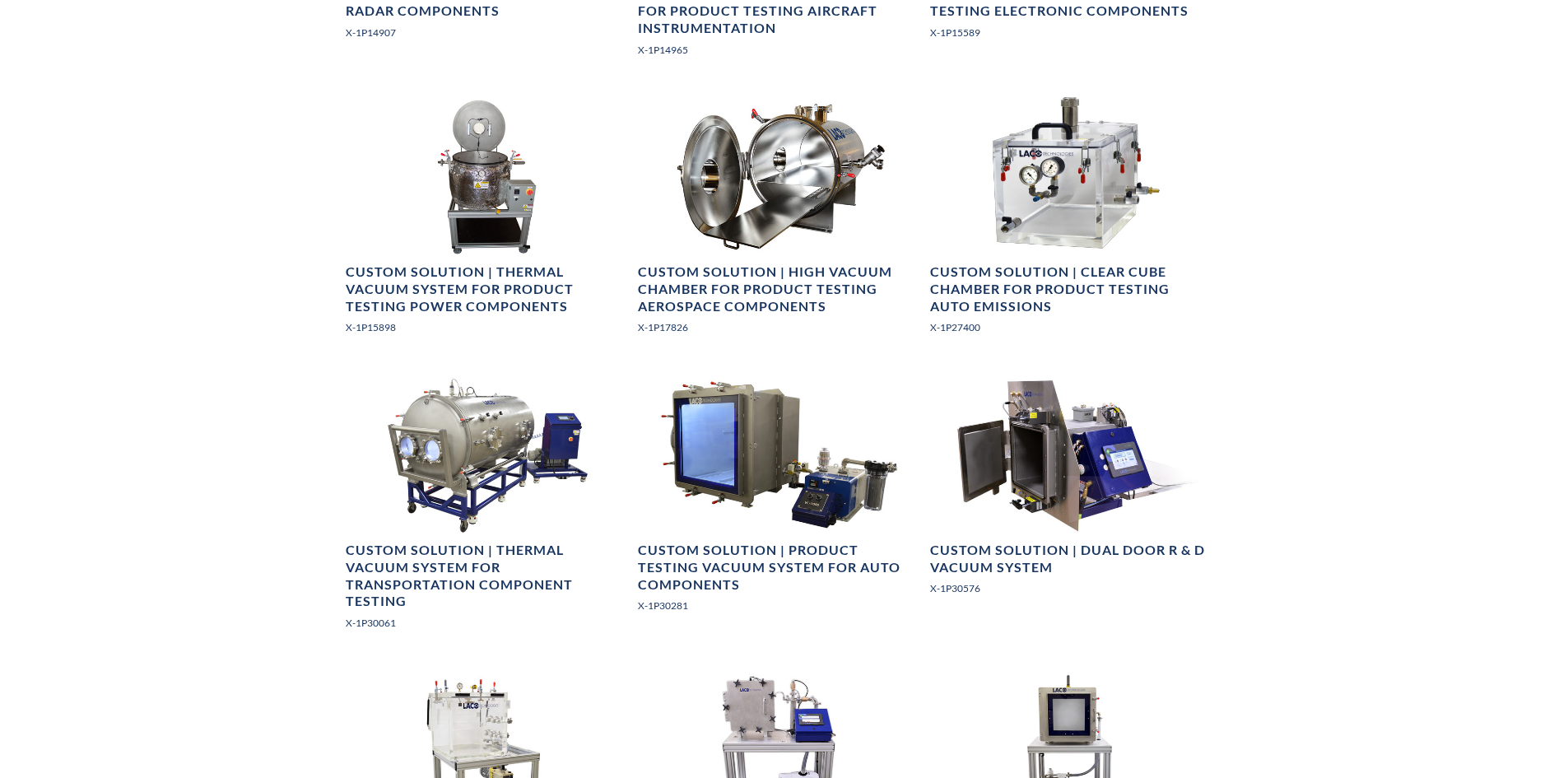
select select "Язык виджета Google Переводчика"
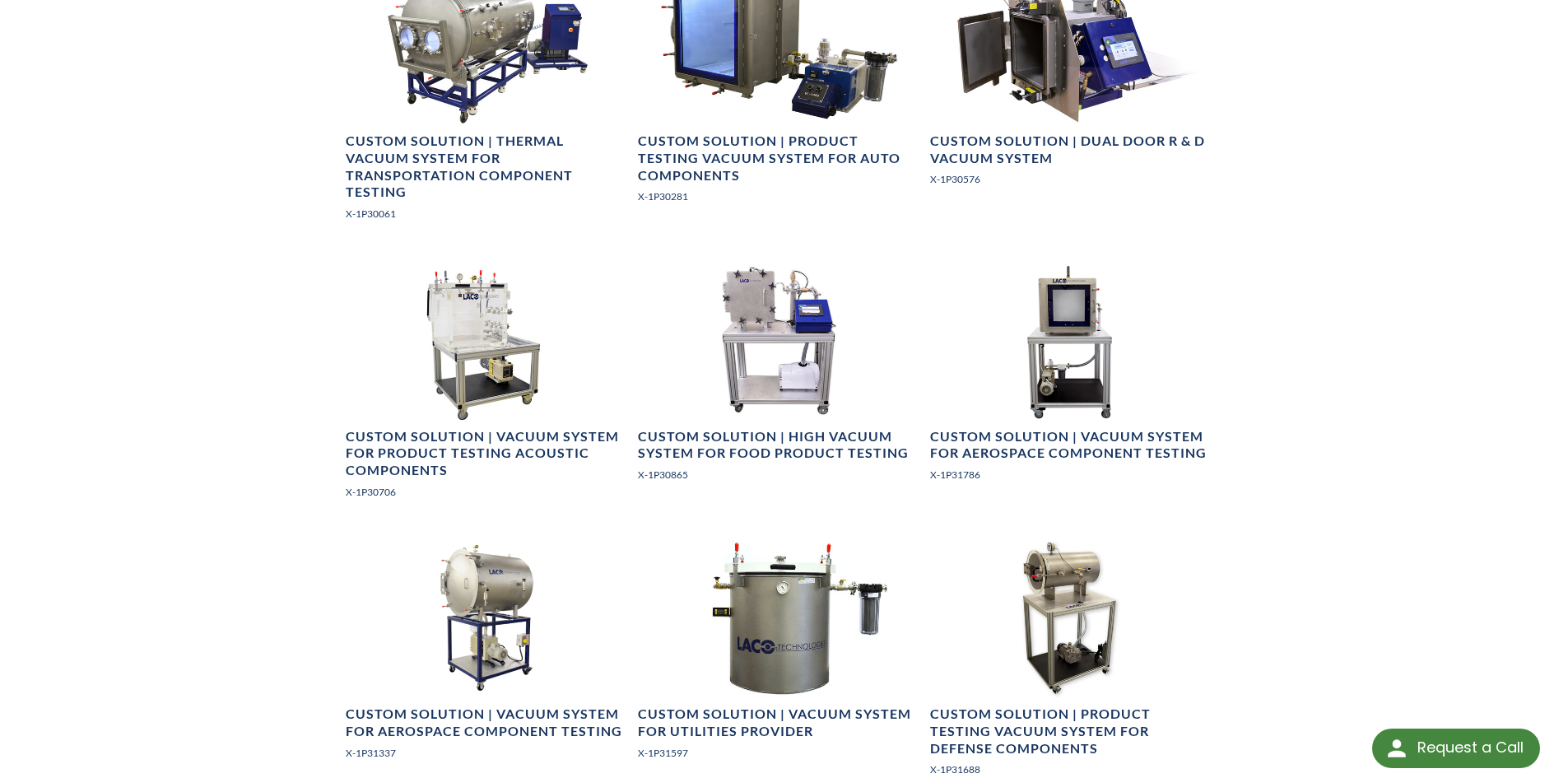
scroll to position [1862, 0]
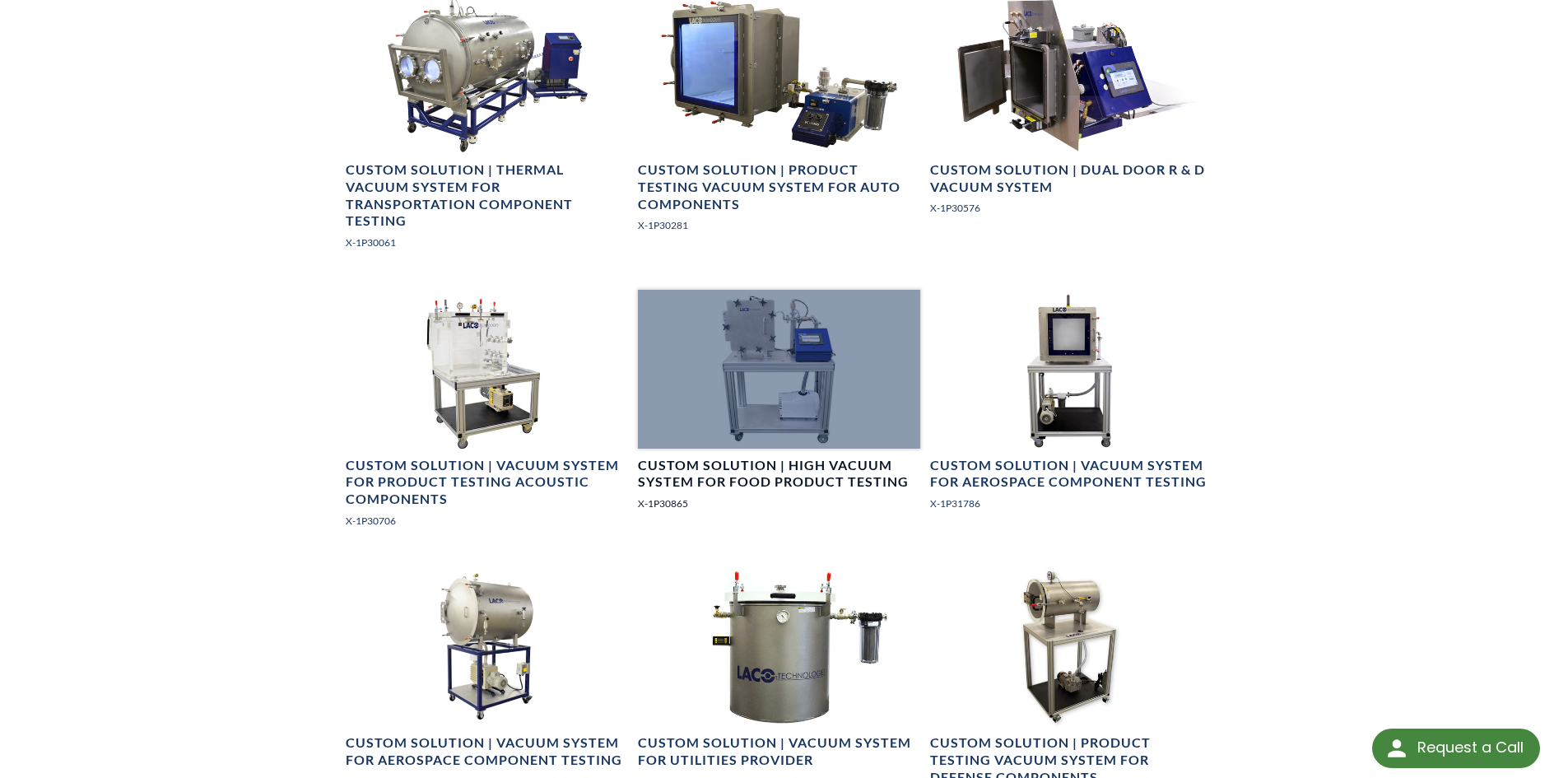
click at [789, 358] on div at bounding box center [779, 369] width 282 height 158
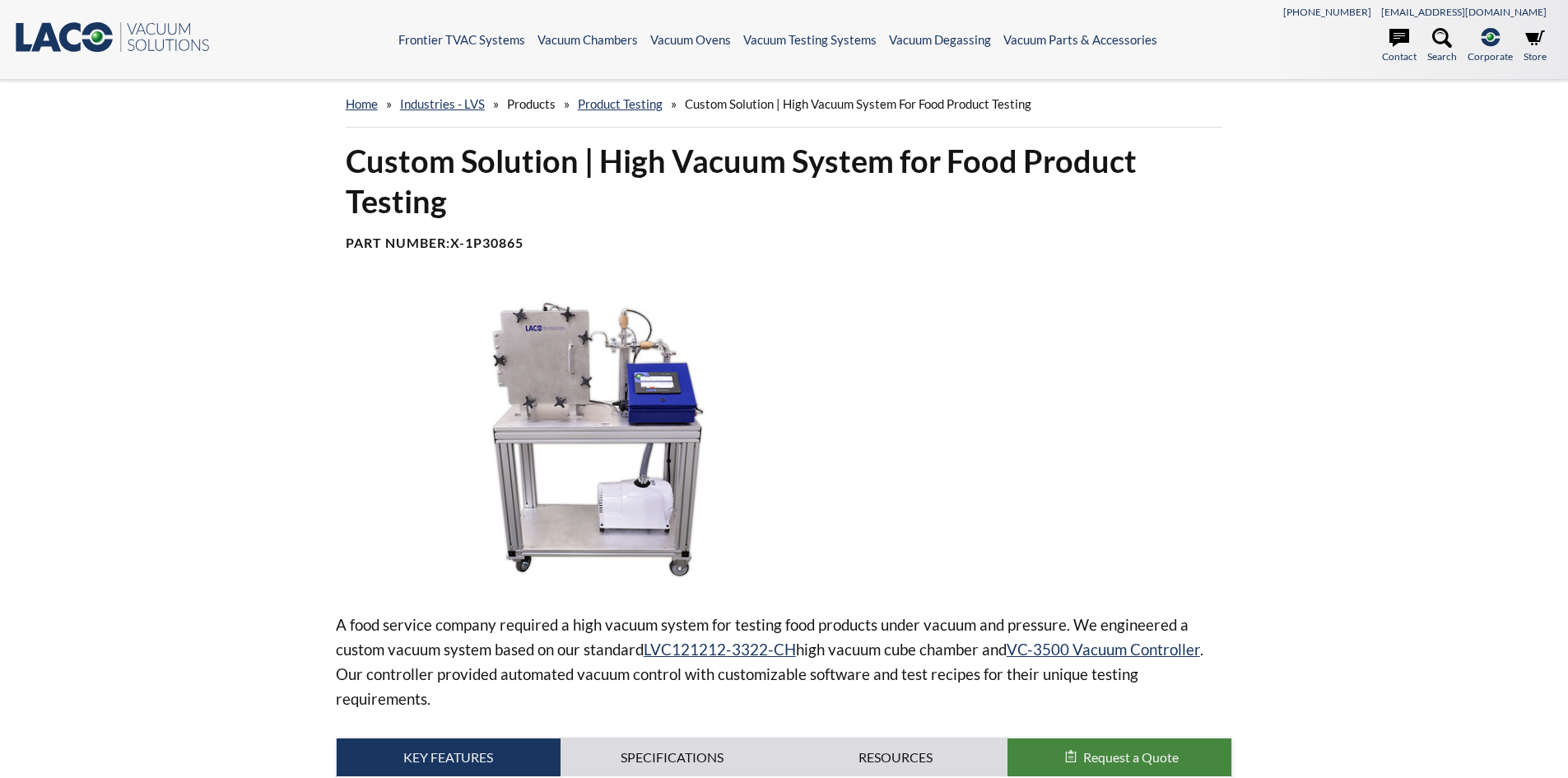
select select "Язык виджета Google Переводчика"
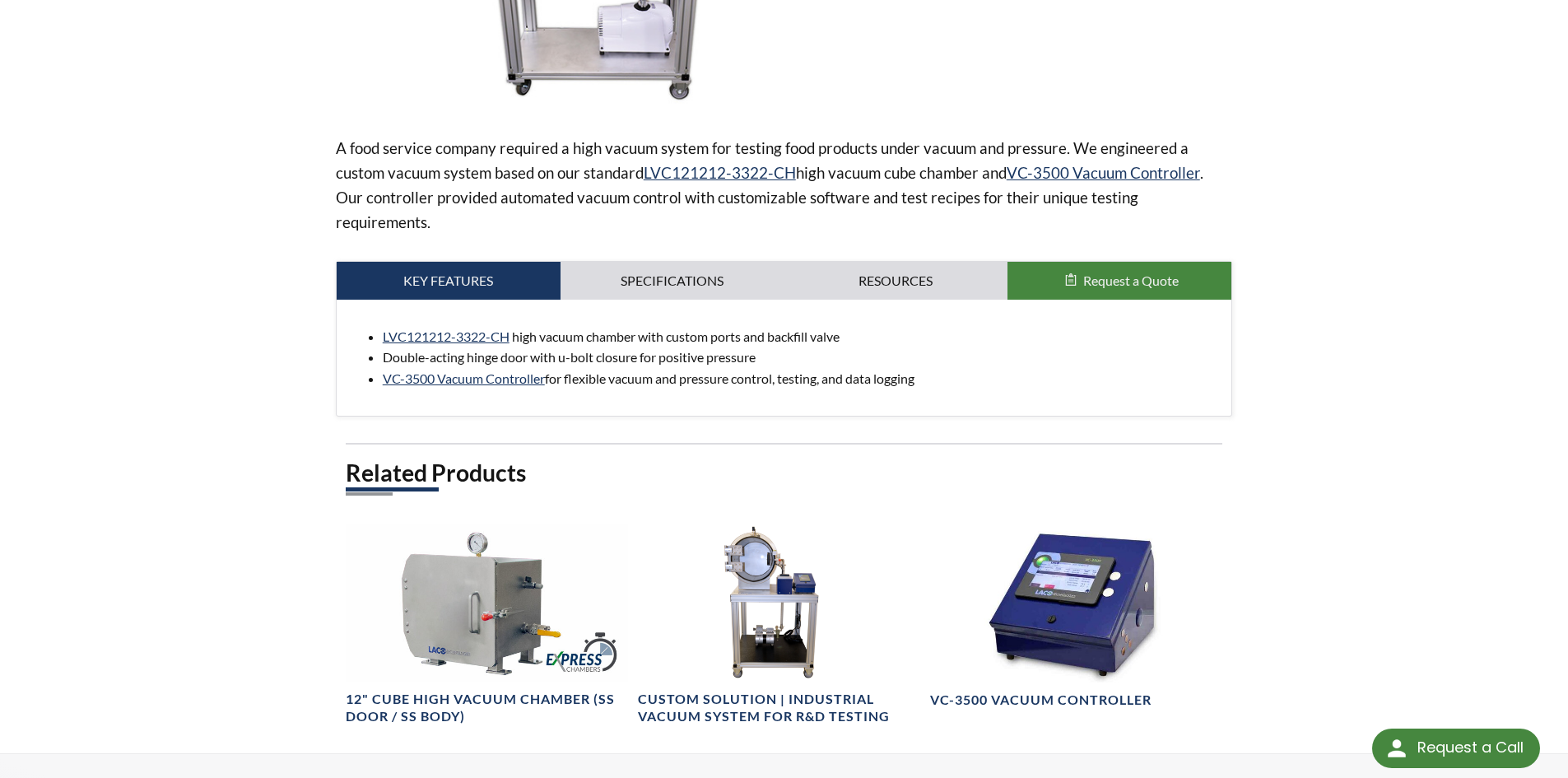
scroll to position [494, 0]
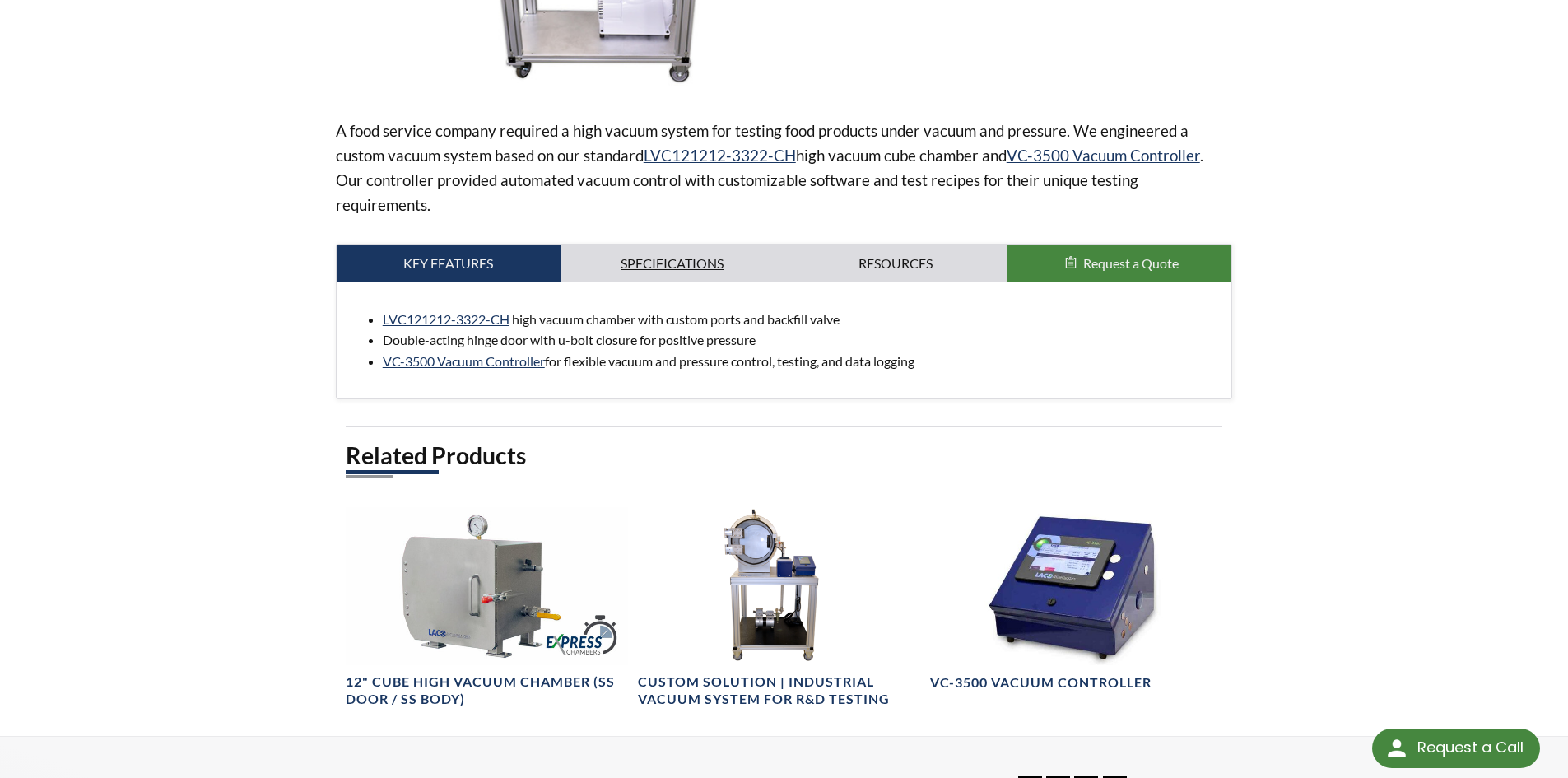
click at [658, 262] on link "Specifications" at bounding box center [672, 263] width 224 height 38
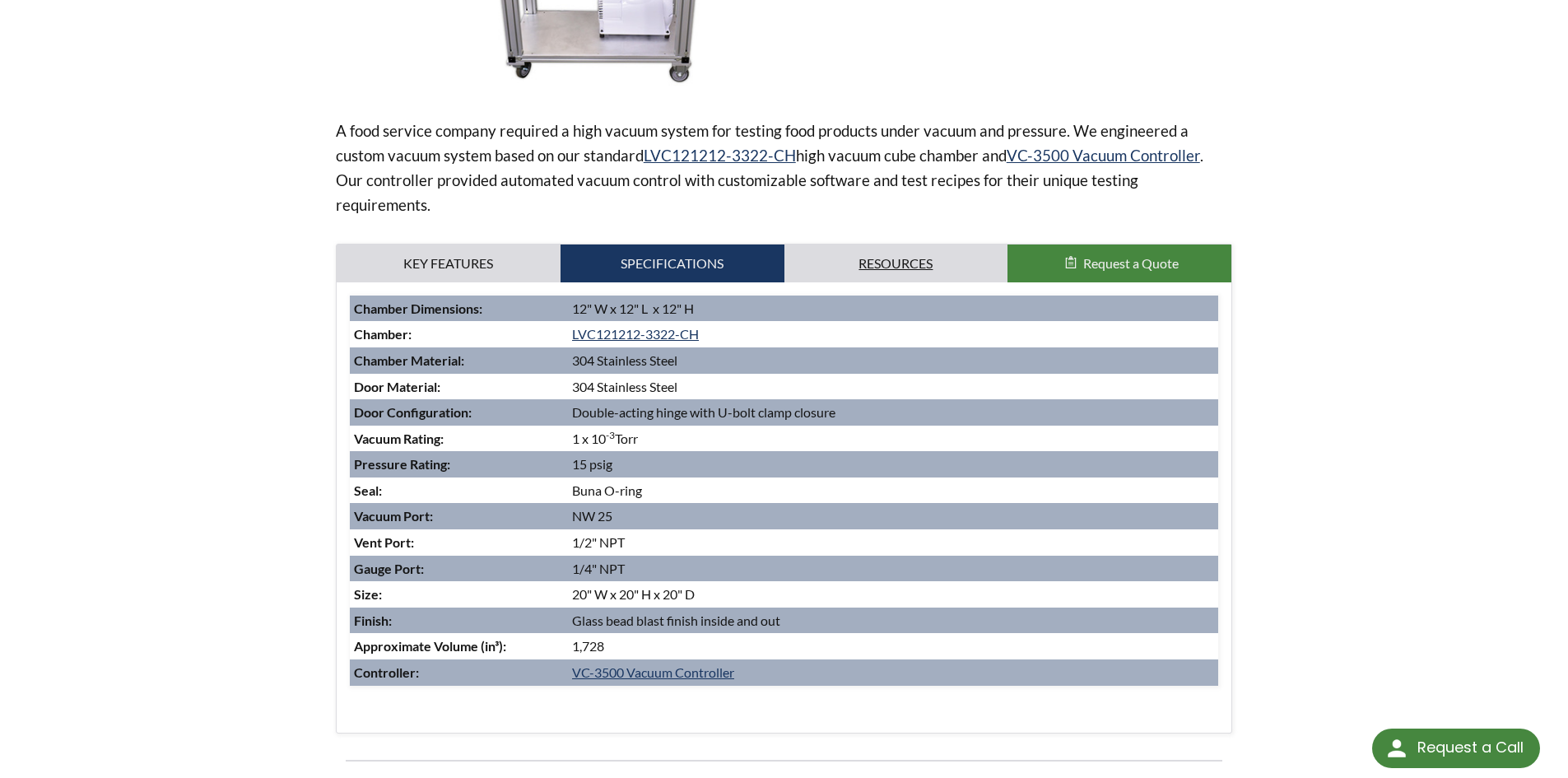
click at [887, 255] on link "Resources" at bounding box center [897, 263] width 224 height 38
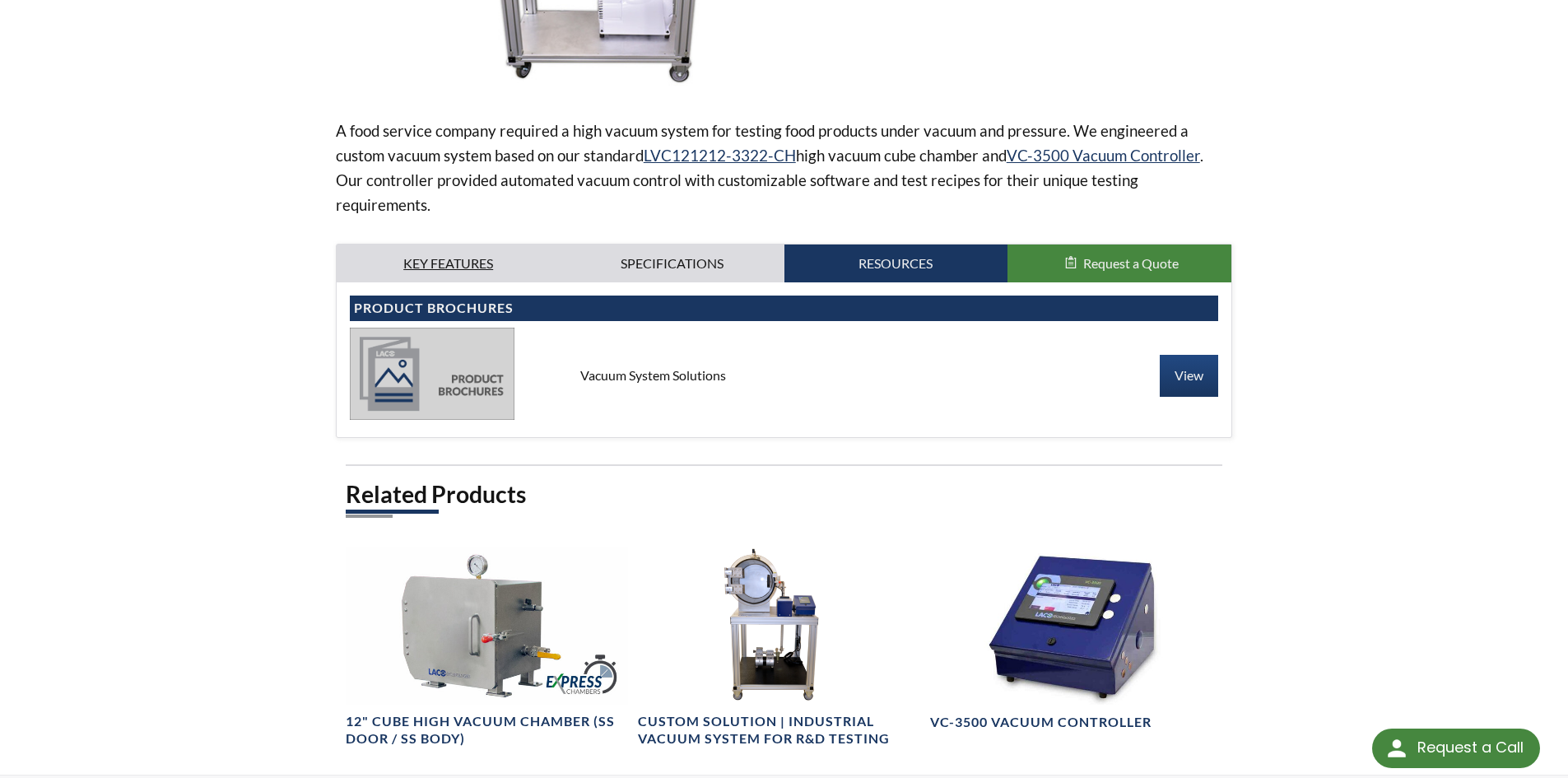
click at [474, 258] on link "Key Features" at bounding box center [448, 263] width 224 height 38
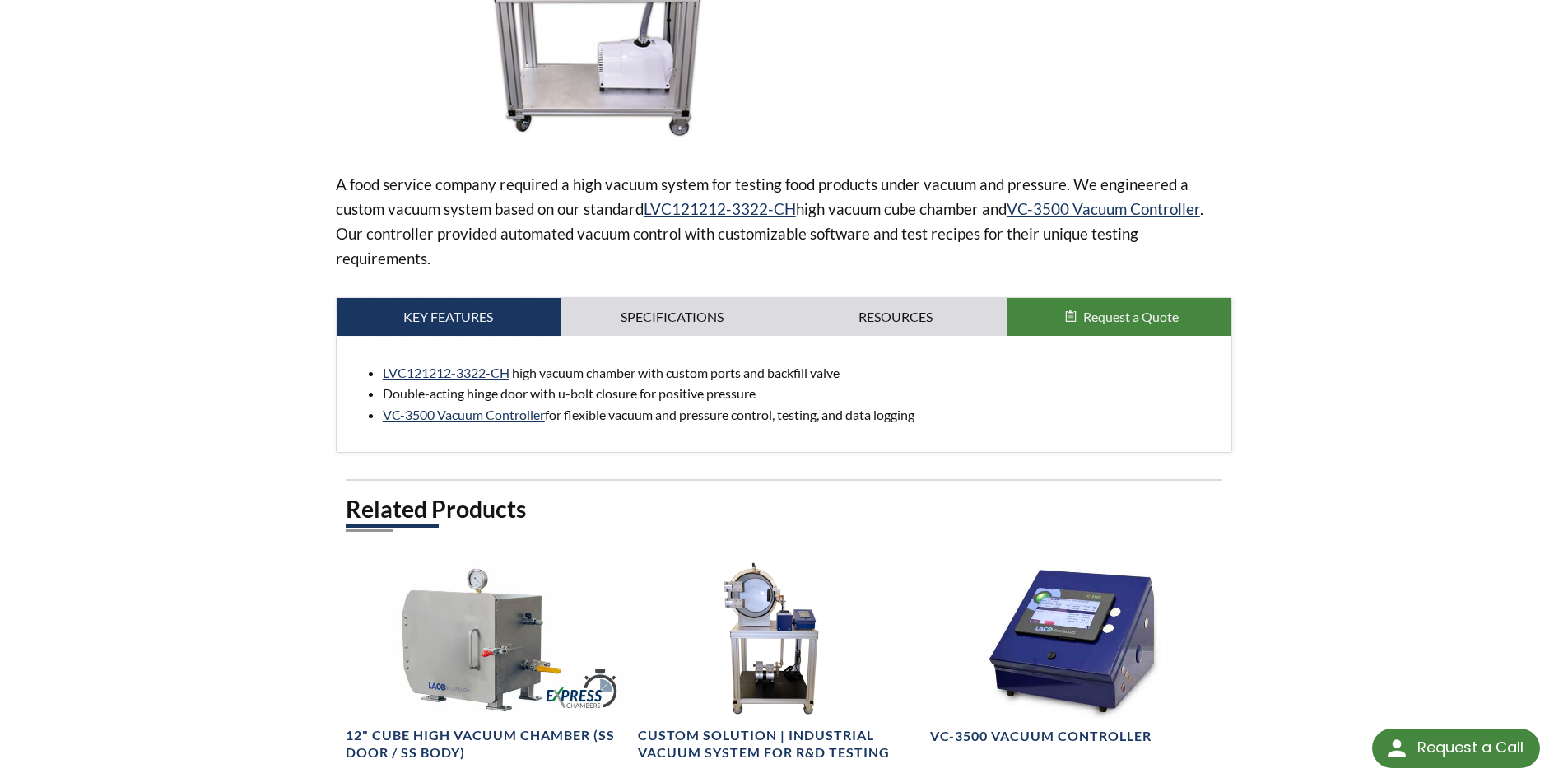
scroll to position [412, 0]
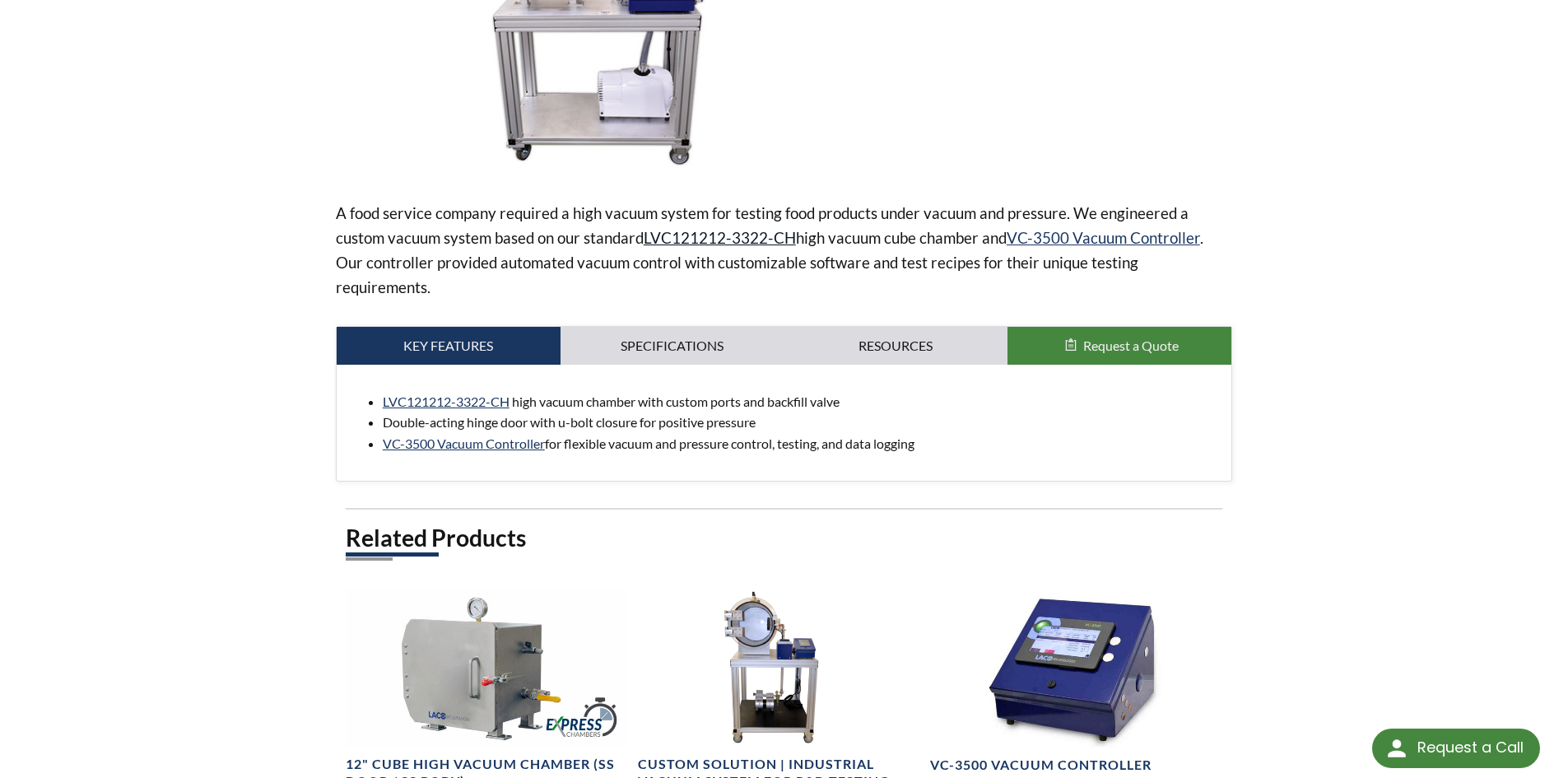
click at [730, 236] on link "LVC121212-3322-CH" at bounding box center [720, 238] width 153 height 19
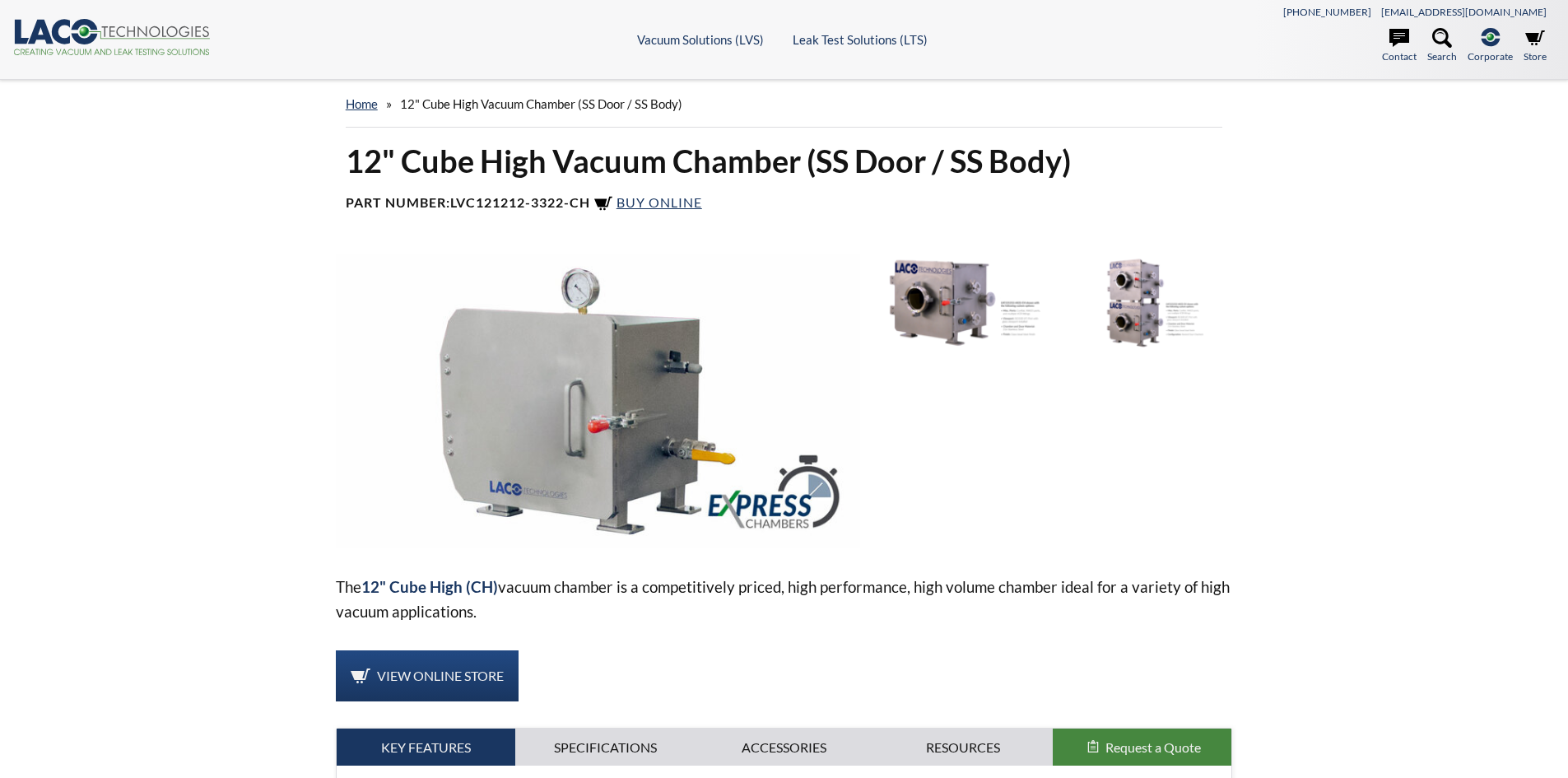
select select "Язык виджета Google Переводчика"
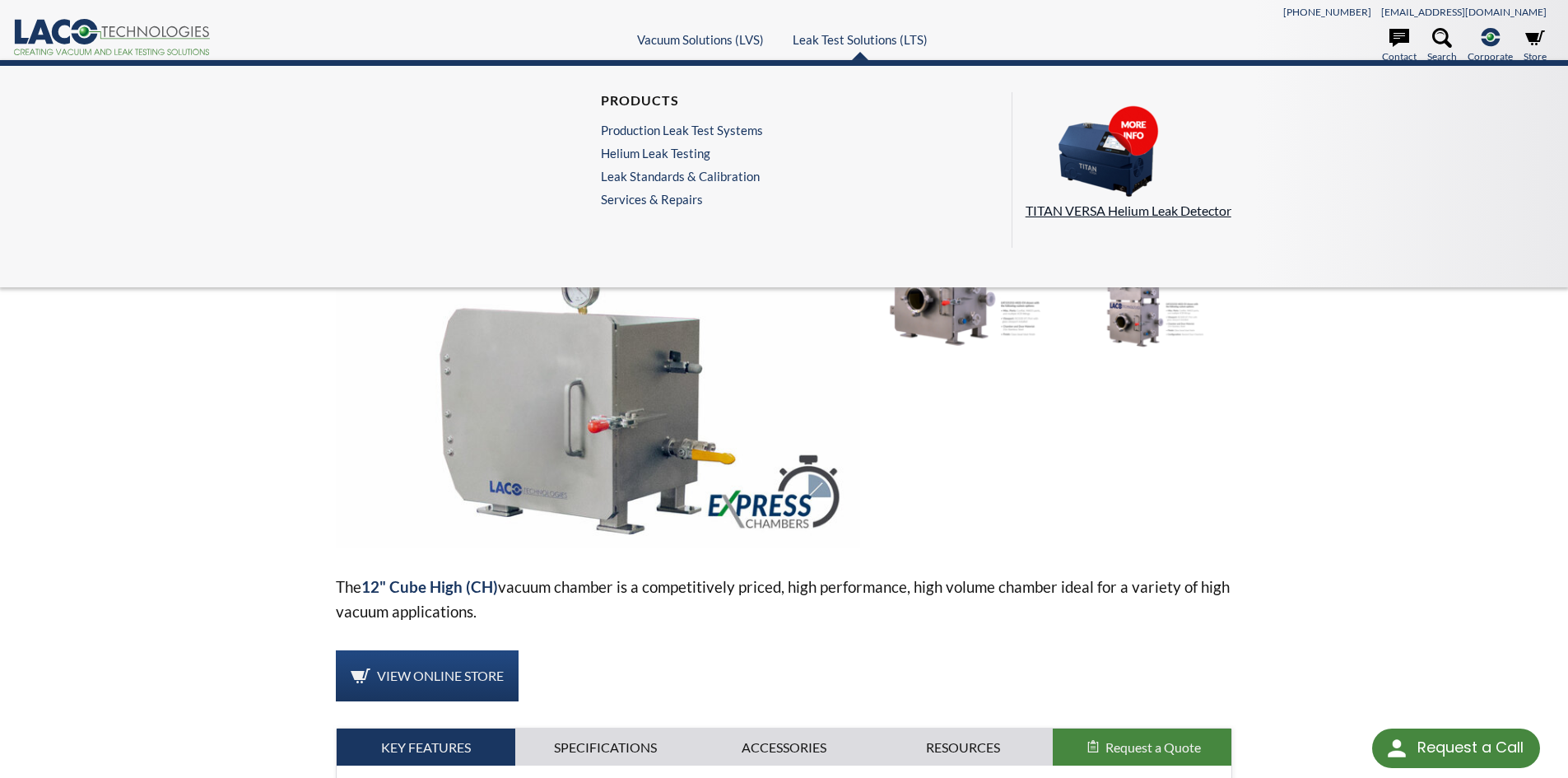
click at [1102, 143] on img at bounding box center [1107, 151] width 164 height 92
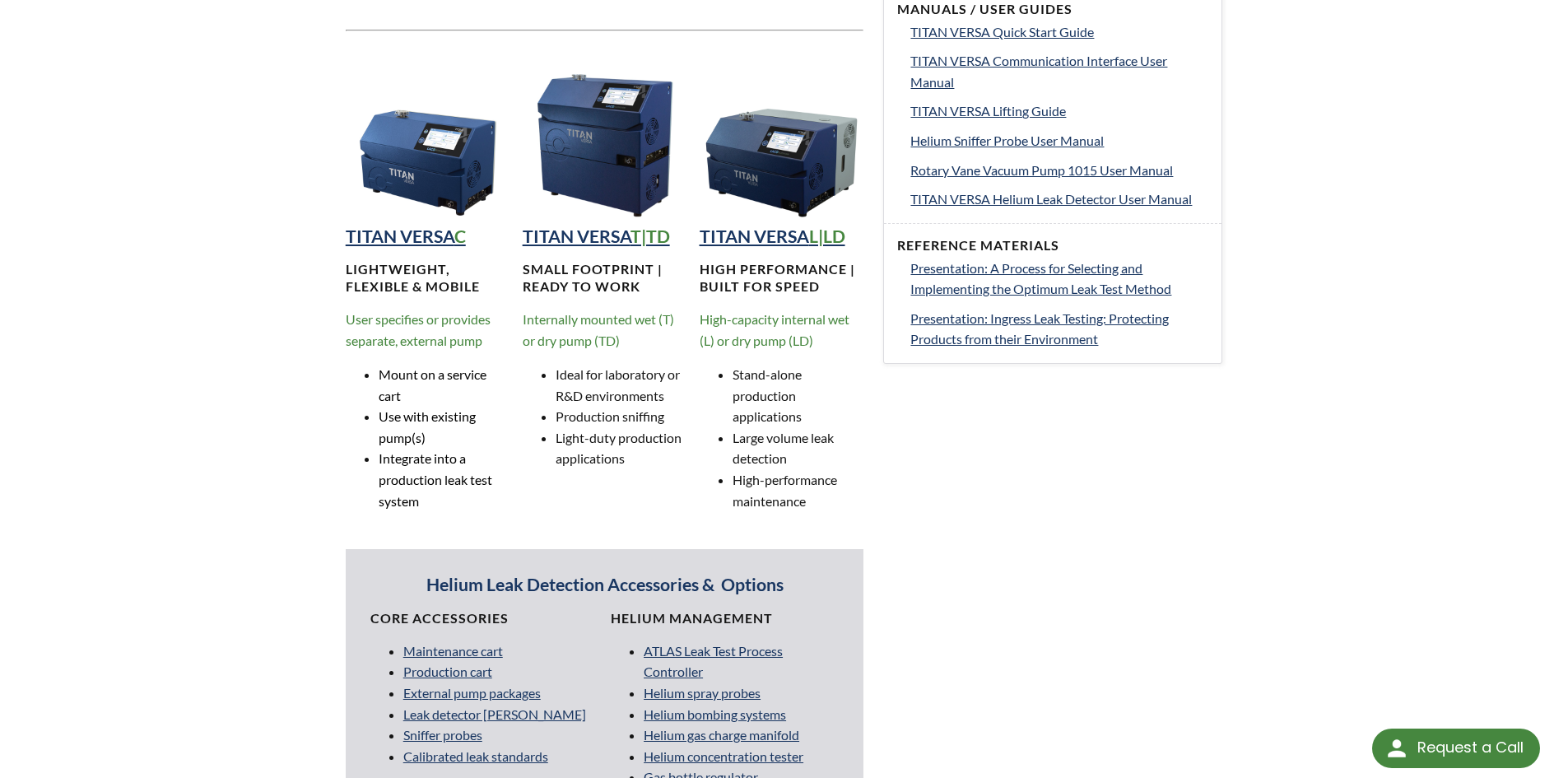
scroll to position [988, 0]
click at [403, 237] on strong "TITAN VERSA" at bounding box center [400, 237] width 108 height 21
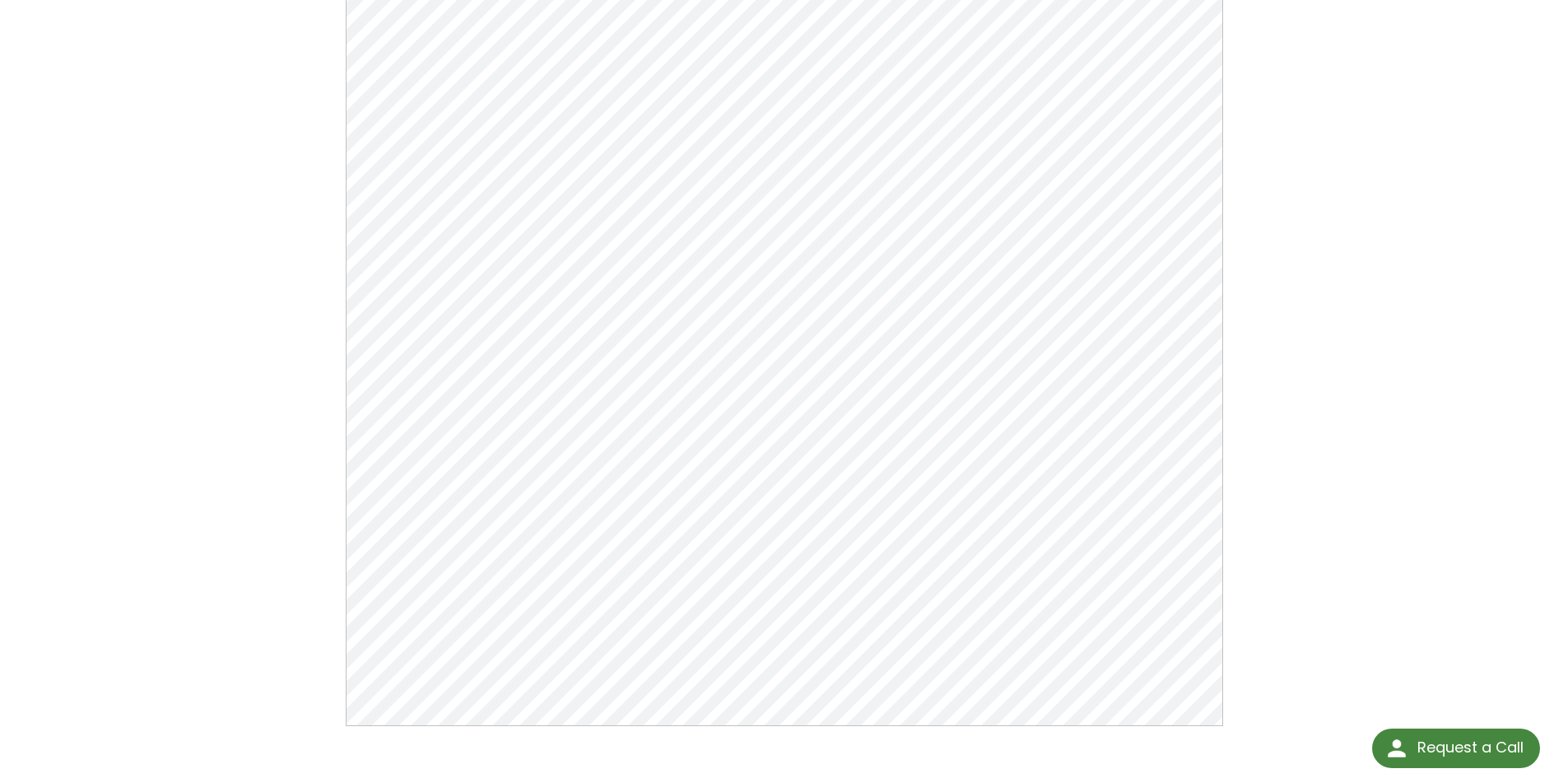
scroll to position [132, 0]
